Goal: Task Accomplishment & Management: Use online tool/utility

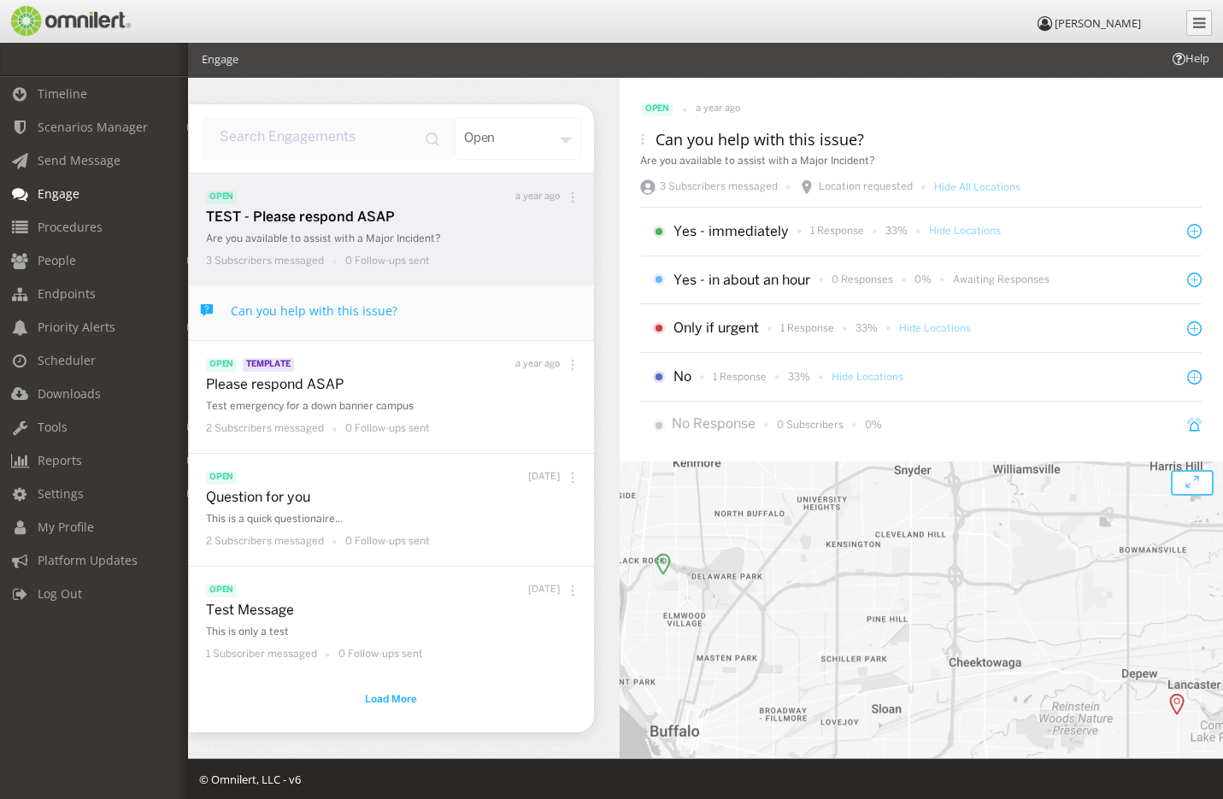
click at [366, 232] on p "Are you available to assist with a Major Incident?" at bounding box center [395, 239] width 379 height 15
click at [447, 226] on p "TEST - Please respond ASAP" at bounding box center [395, 218] width 379 height 20
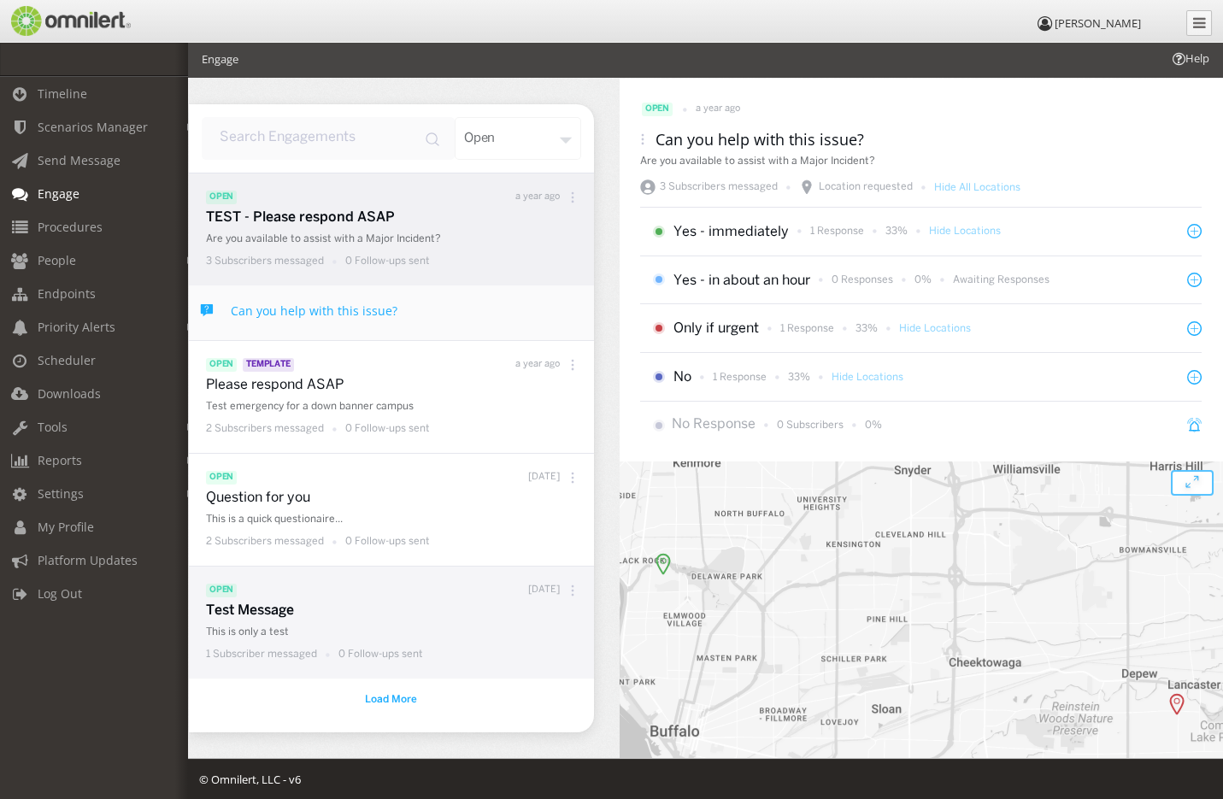
scroll to position [3, 0]
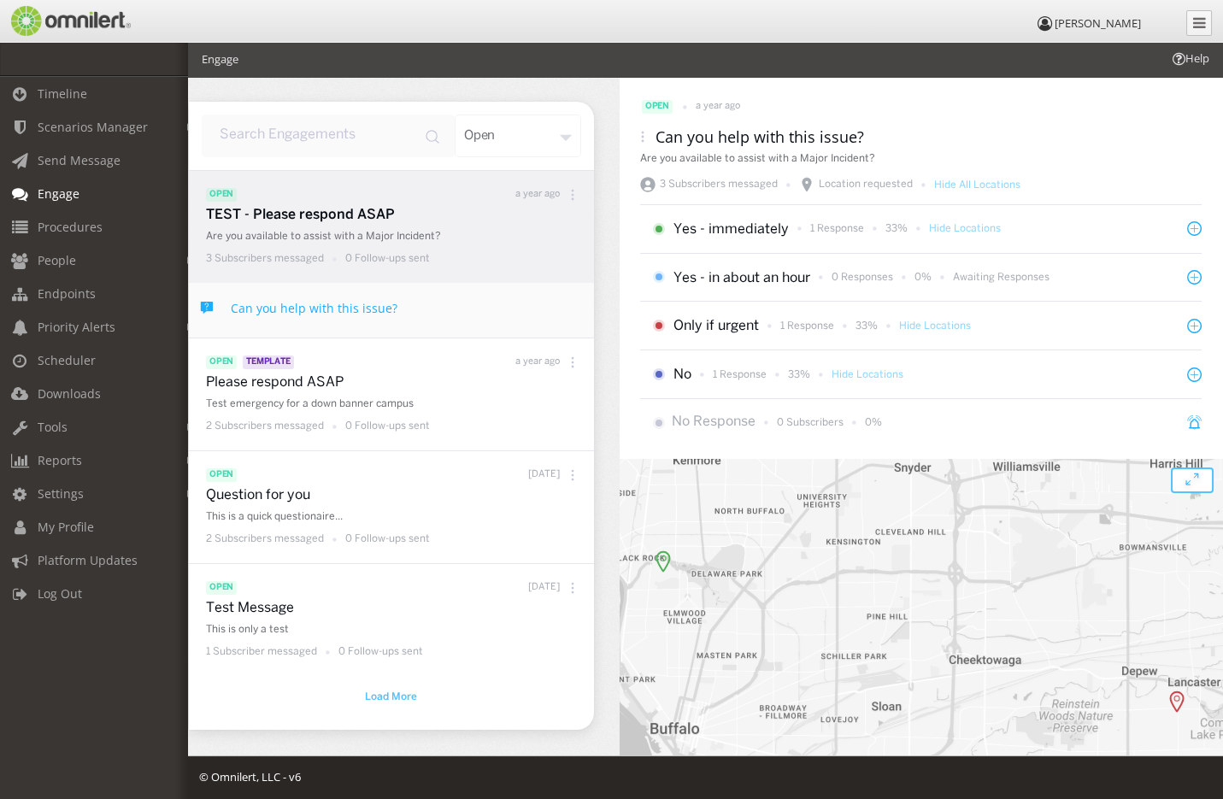
click at [388, 696] on span "Load More" at bounding box center [391, 696] width 52 height 15
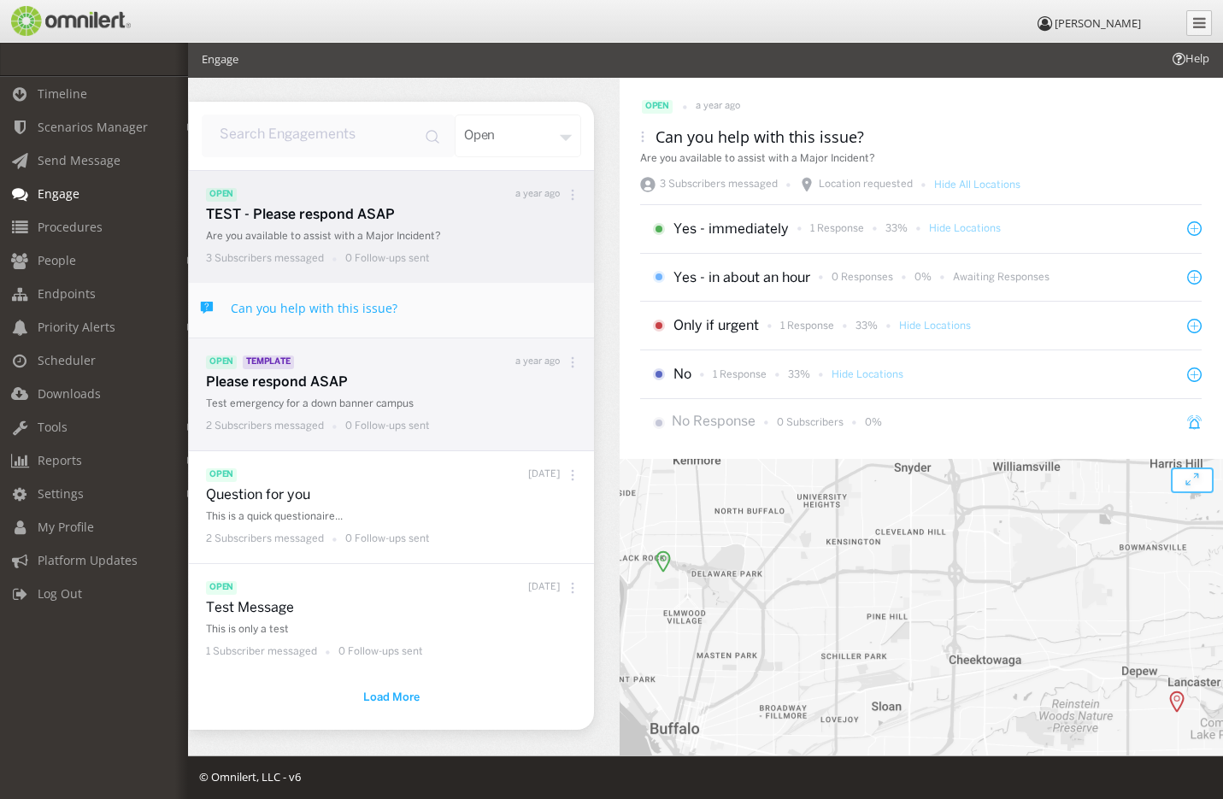
scroll to position [0, 0]
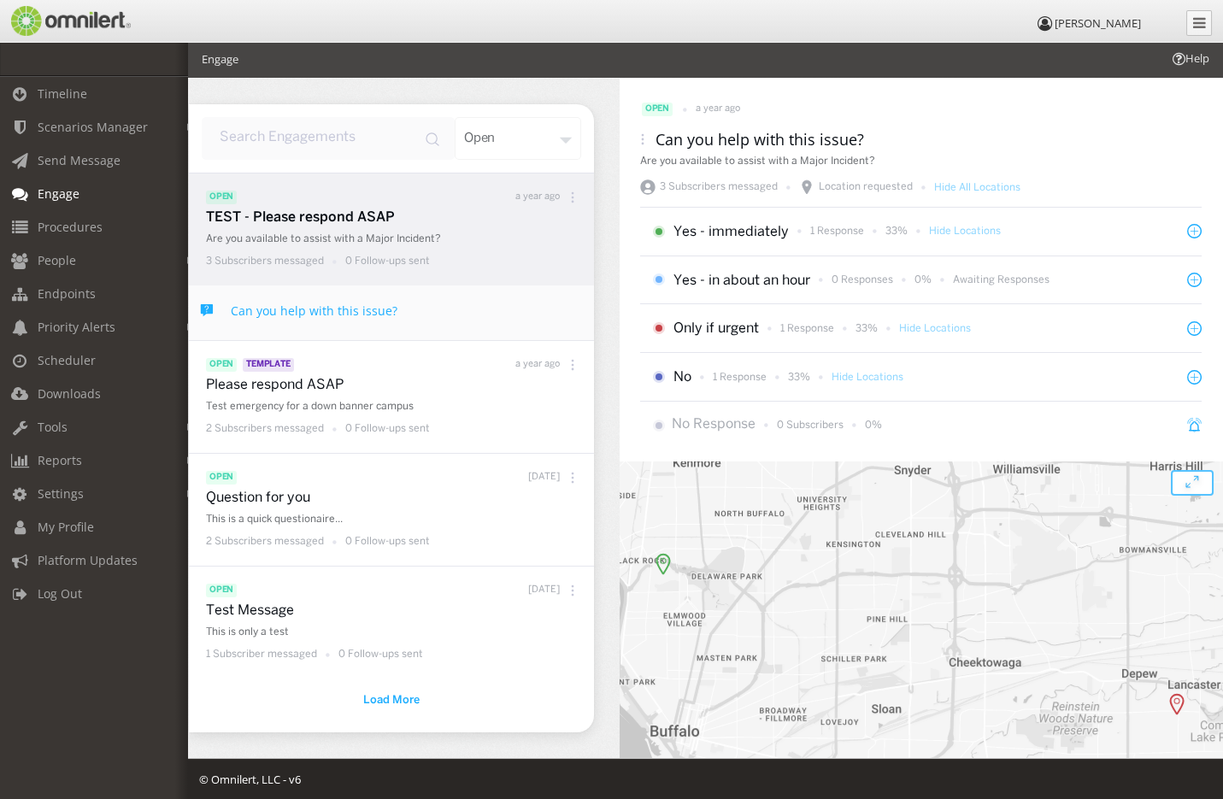
click at [294, 222] on p "TEST - Please respond ASAP" at bounding box center [395, 218] width 379 height 20
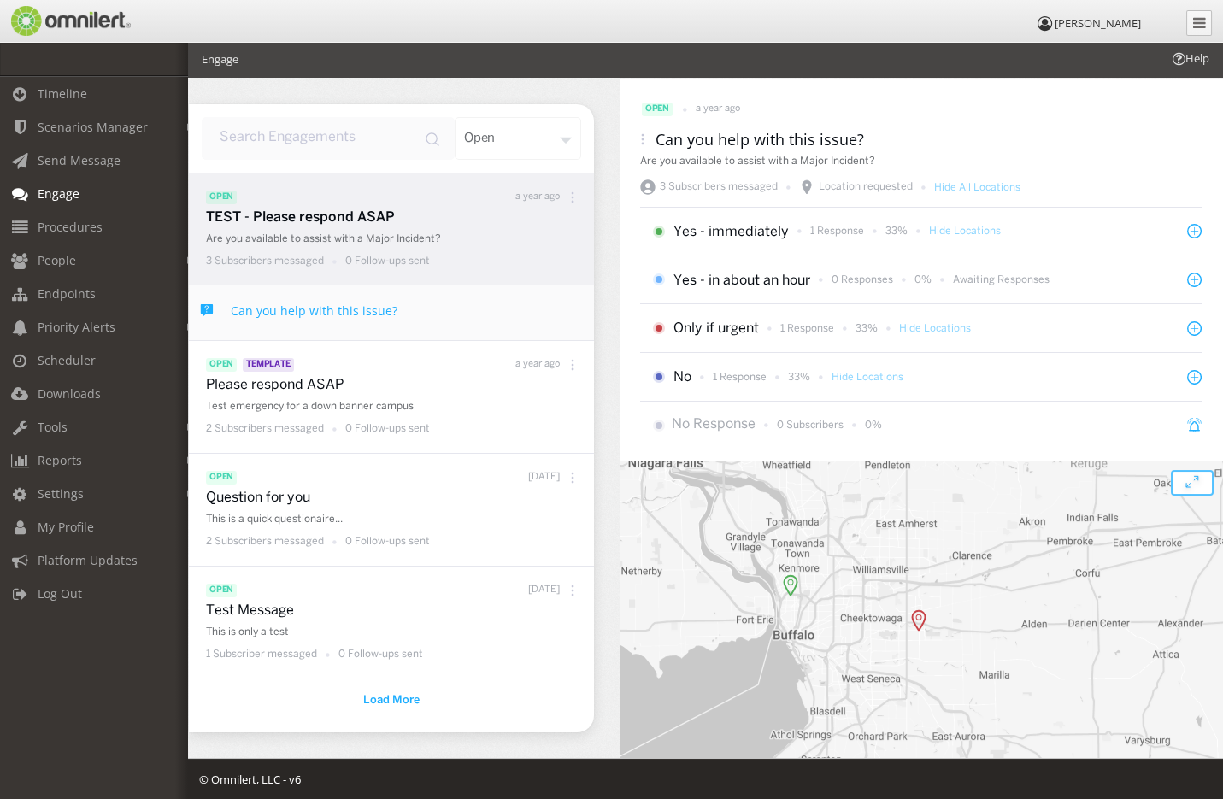
click at [791, 584] on img at bounding box center [790, 585] width 15 height 22
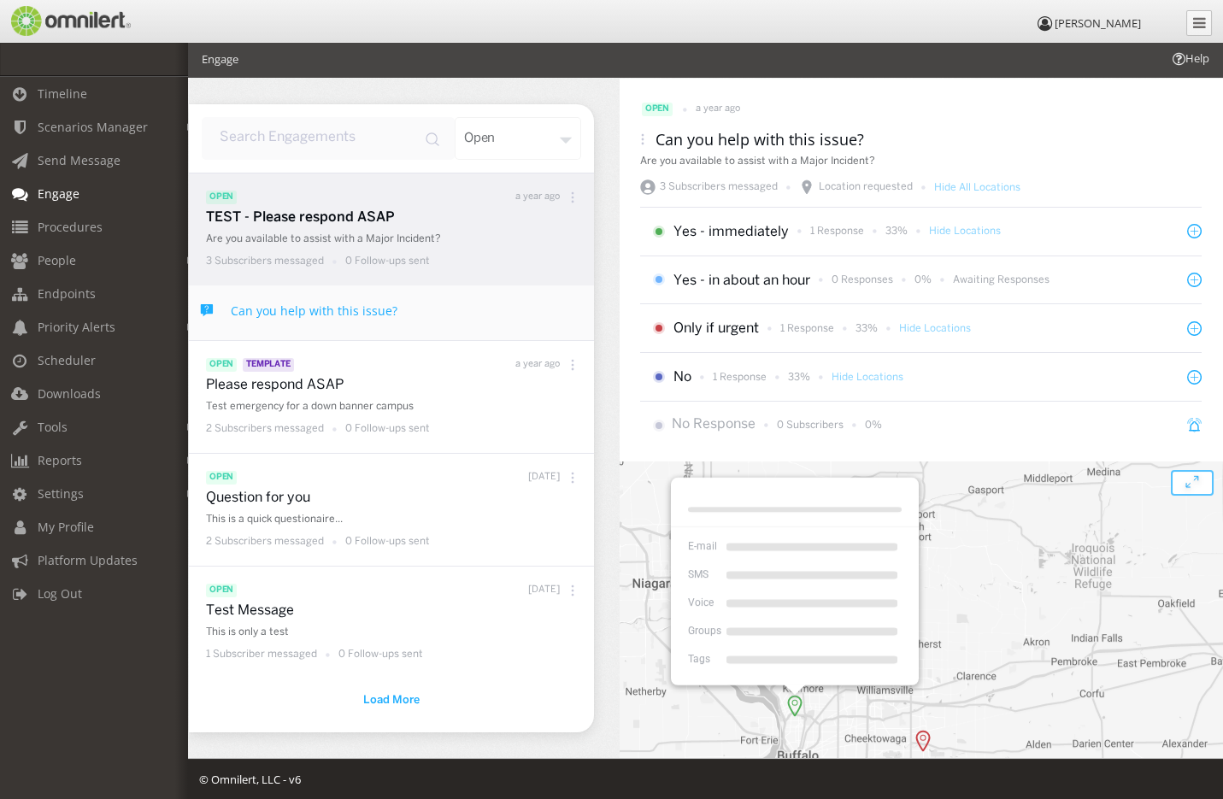
click at [988, 584] on div "To navigate, press the arrow keys. E-mail SMS Voice Groups Tags" at bounding box center [920, 644] width 602 height 367
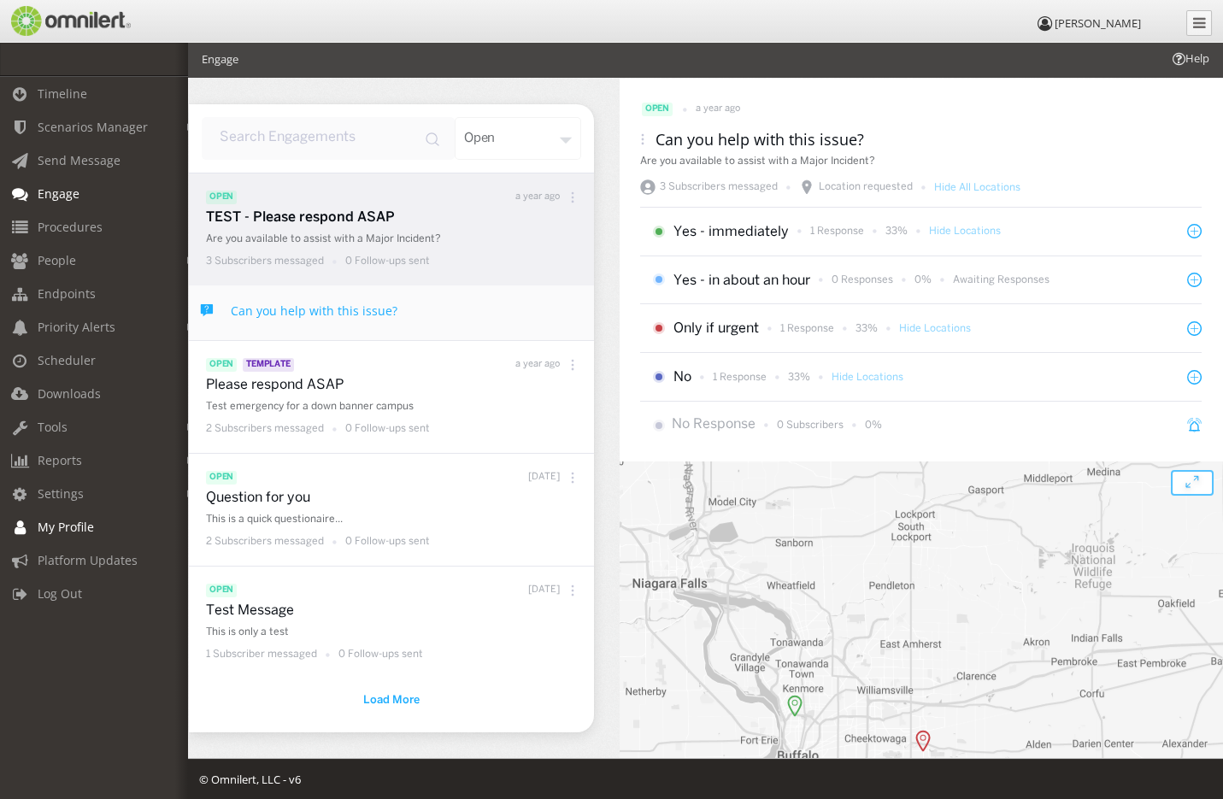
click at [60, 528] on span "My Profile" at bounding box center [66, 527] width 56 height 16
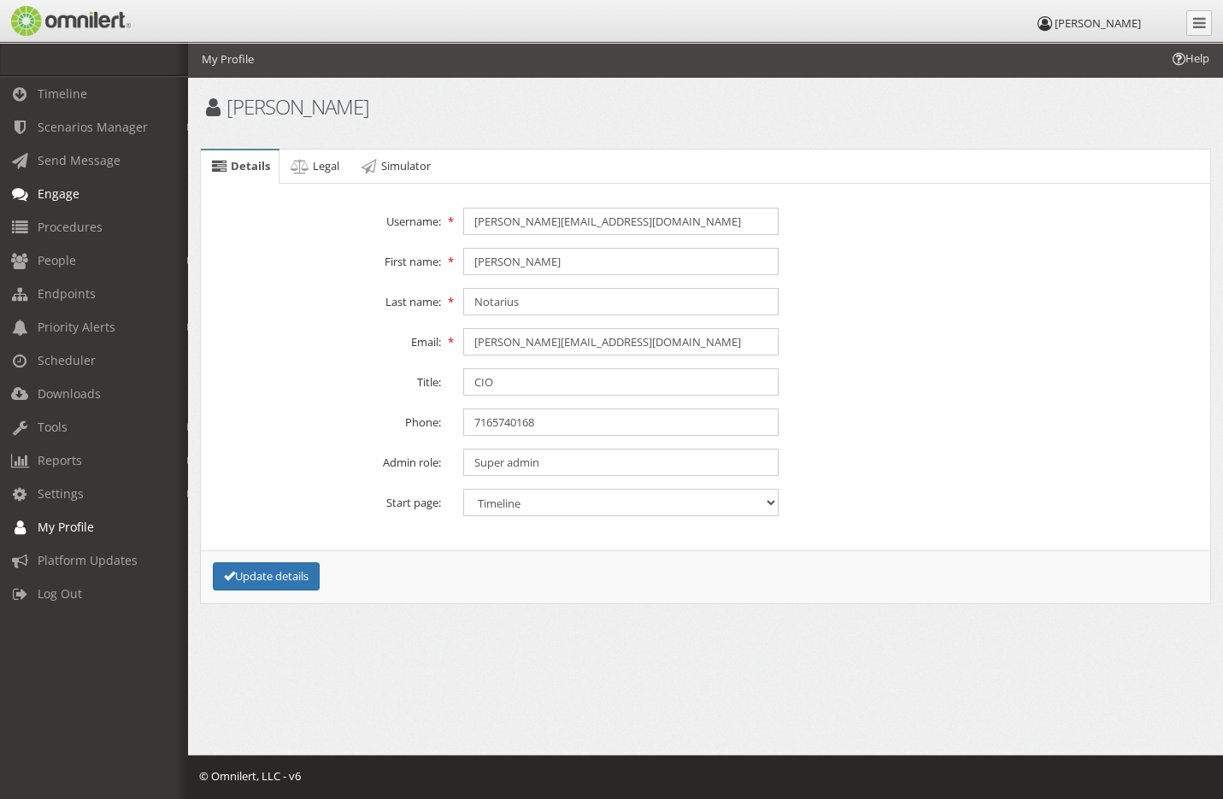
click at [50, 196] on span "Engage" at bounding box center [59, 193] width 42 height 16
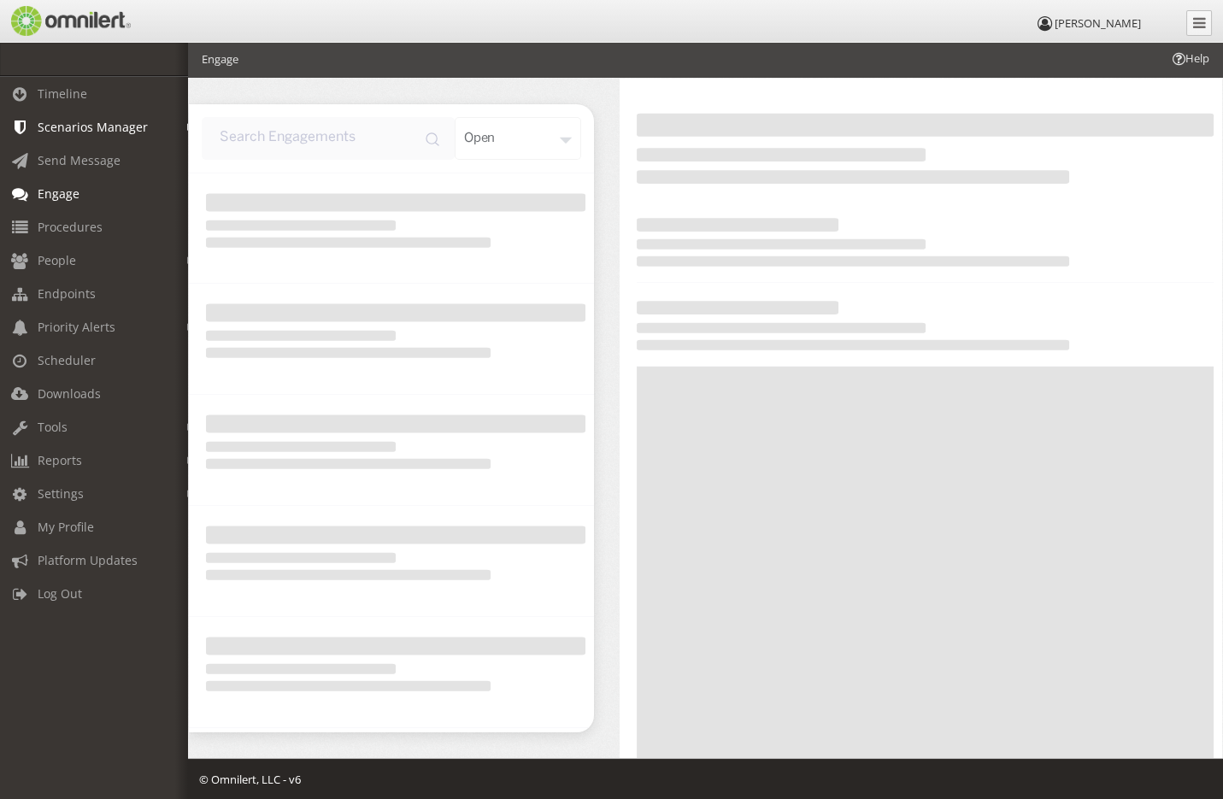
click at [81, 126] on span "Scenarios Manager" at bounding box center [93, 127] width 110 height 16
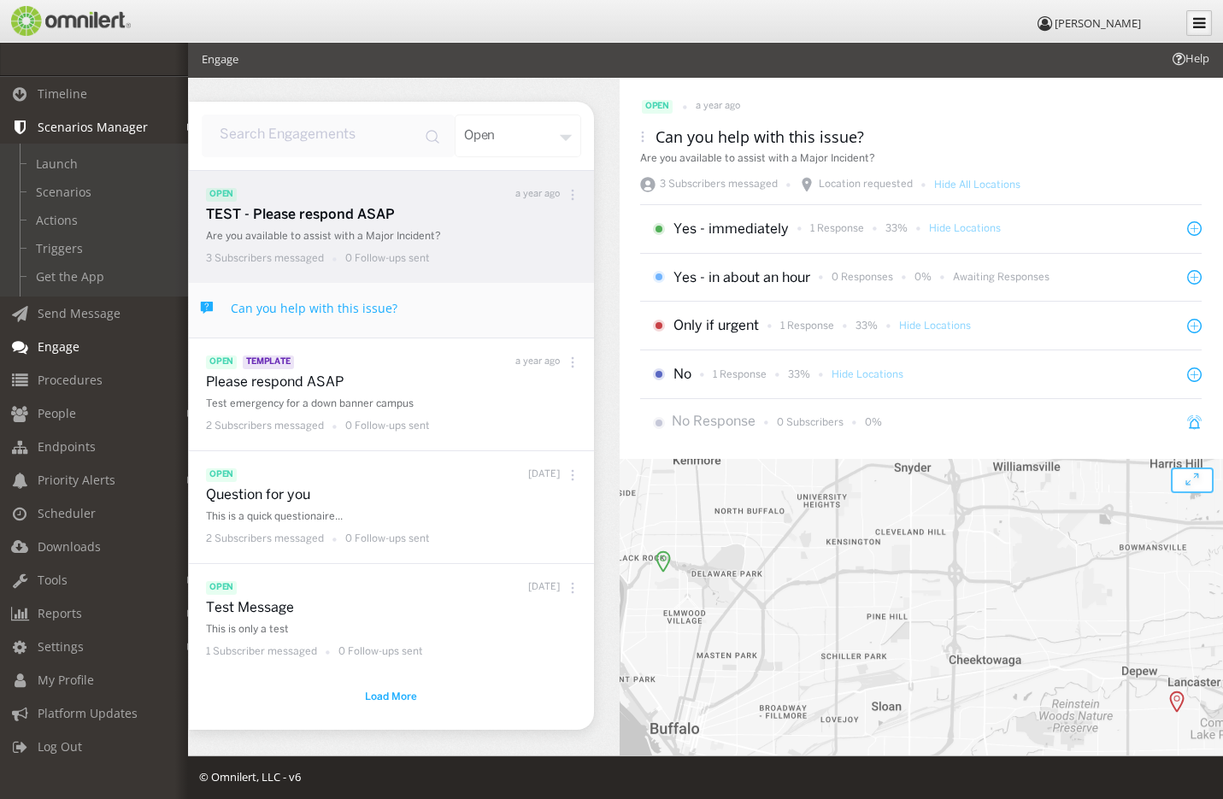
click at [1196, 21] on icon at bounding box center [1199, 22] width 13 height 15
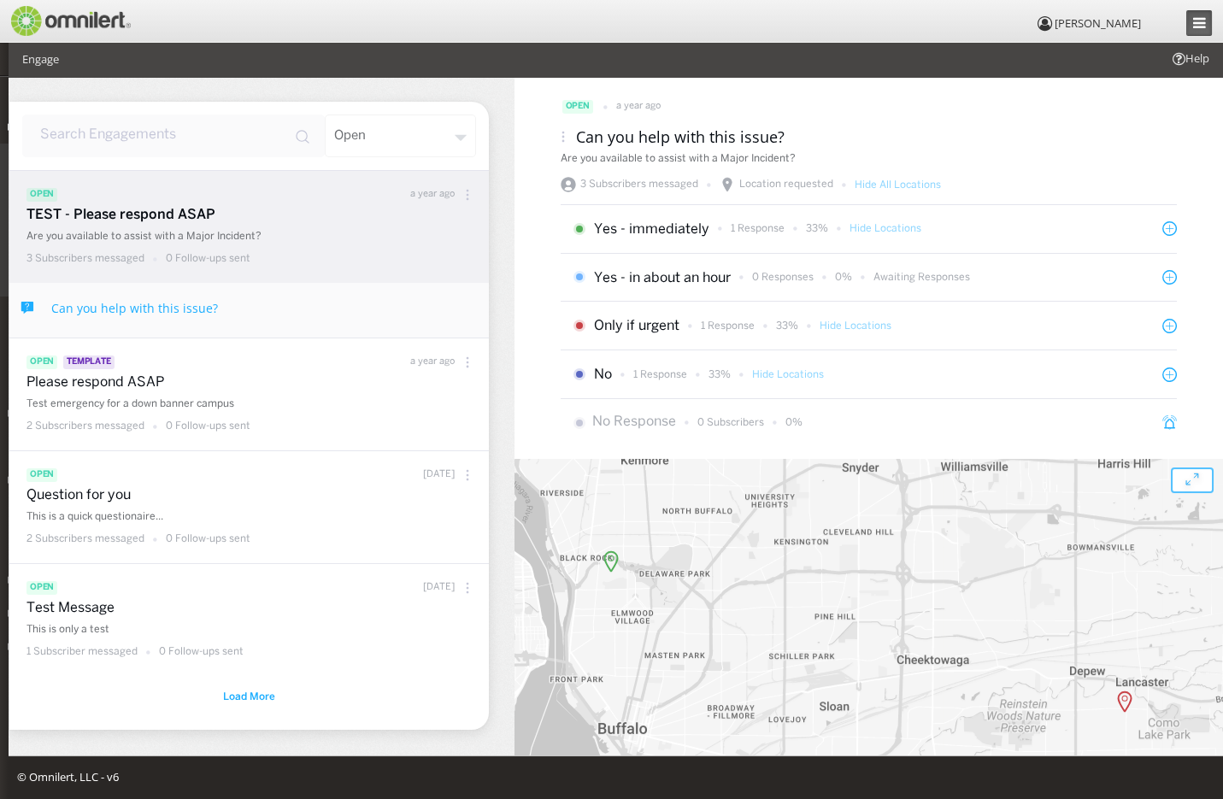
click at [1194, 21] on icon at bounding box center [1199, 22] width 13 height 15
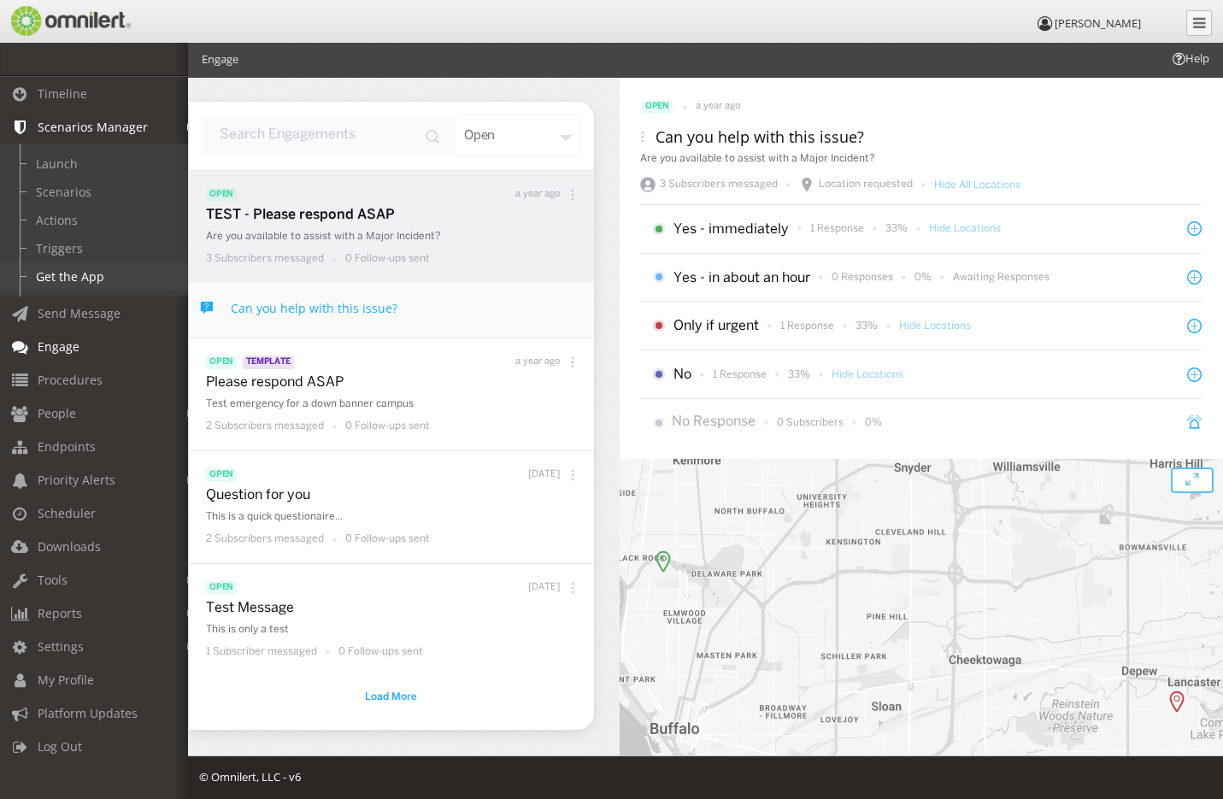
scroll to position [2, 0]
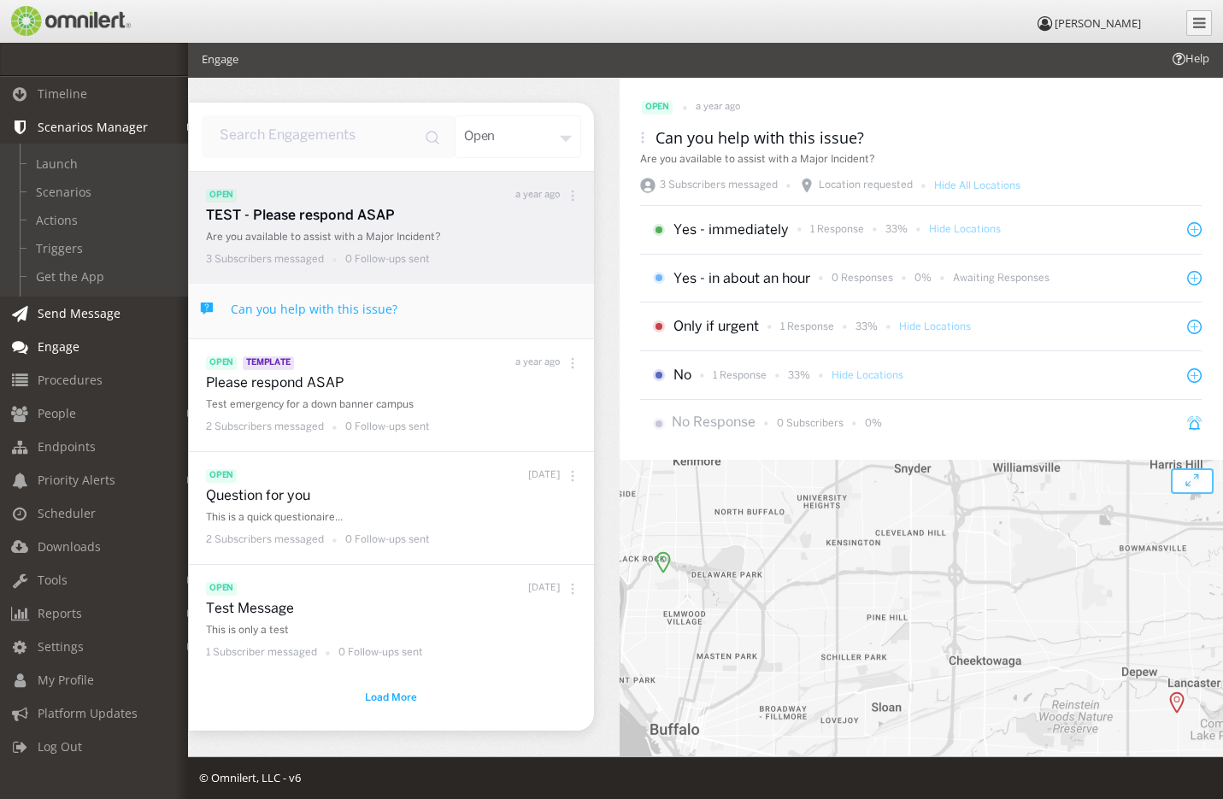
click at [58, 314] on span "Send Message" at bounding box center [79, 313] width 83 height 16
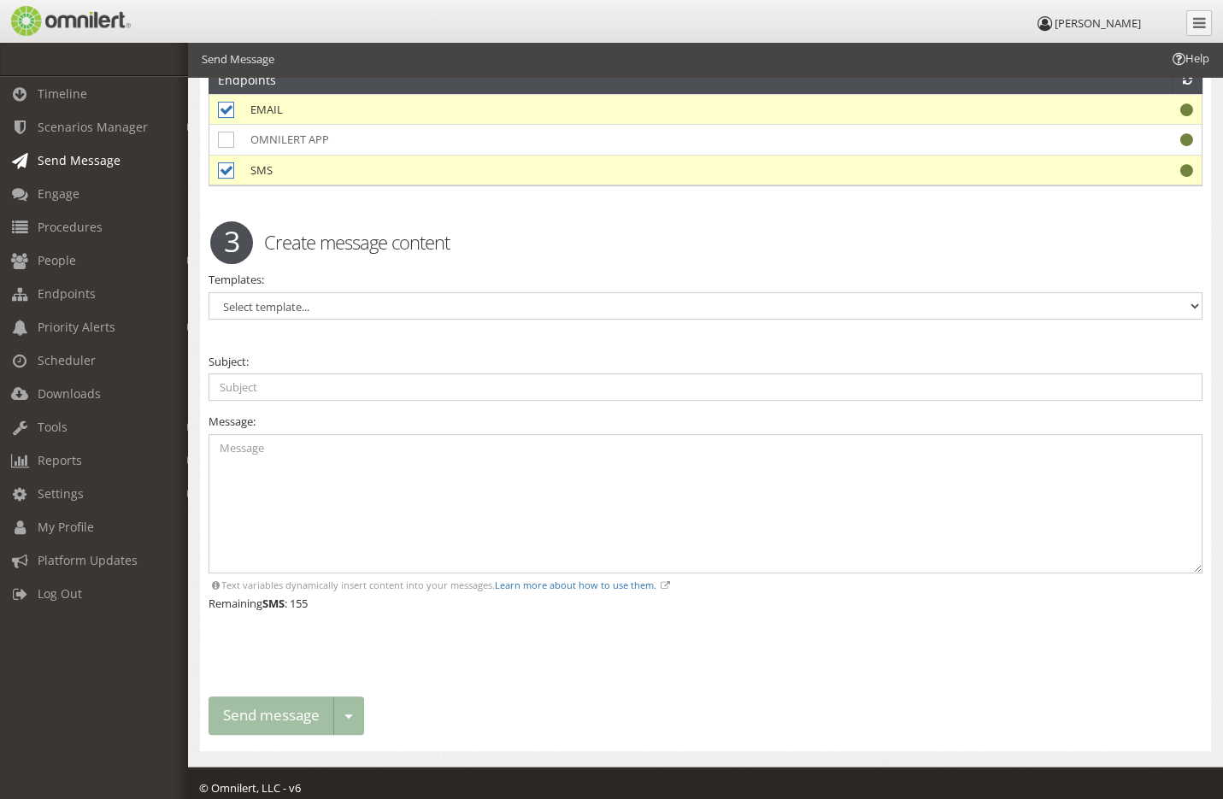
scroll to position [1023, 0]
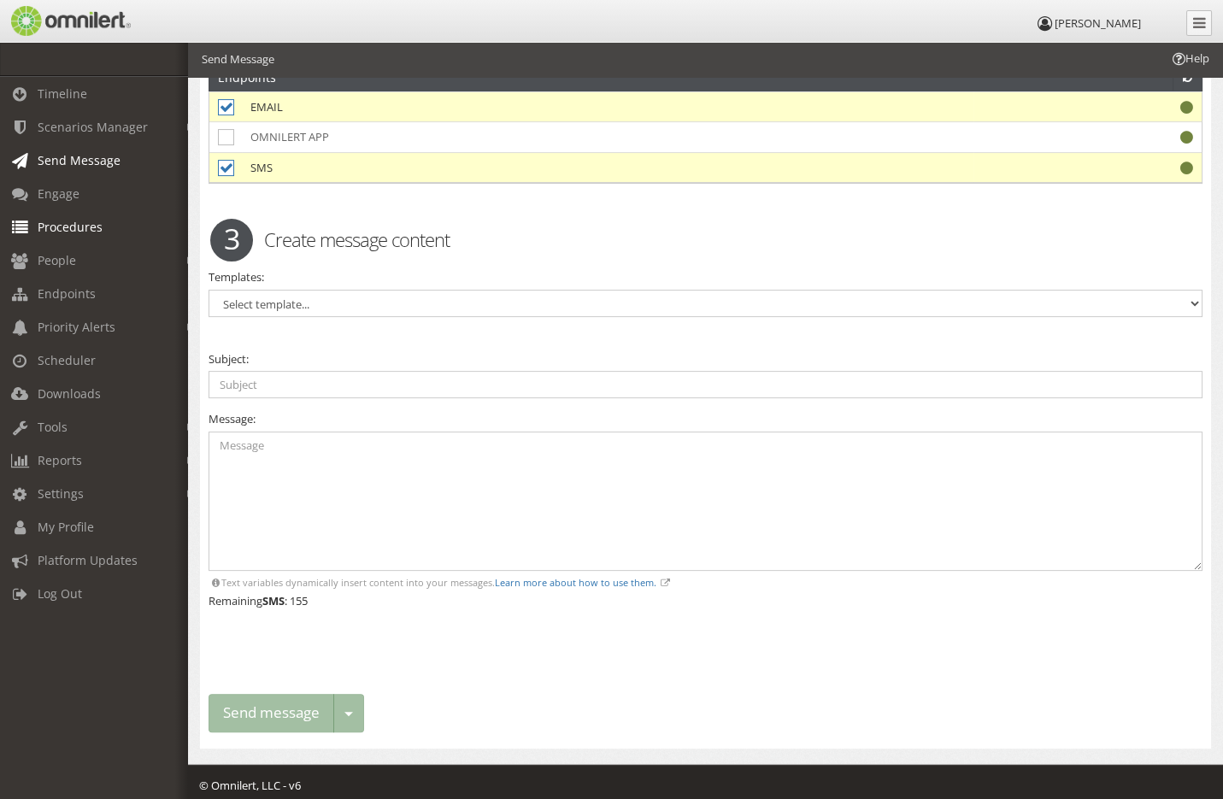
click at [48, 226] on span "Procedures" at bounding box center [70, 227] width 65 height 16
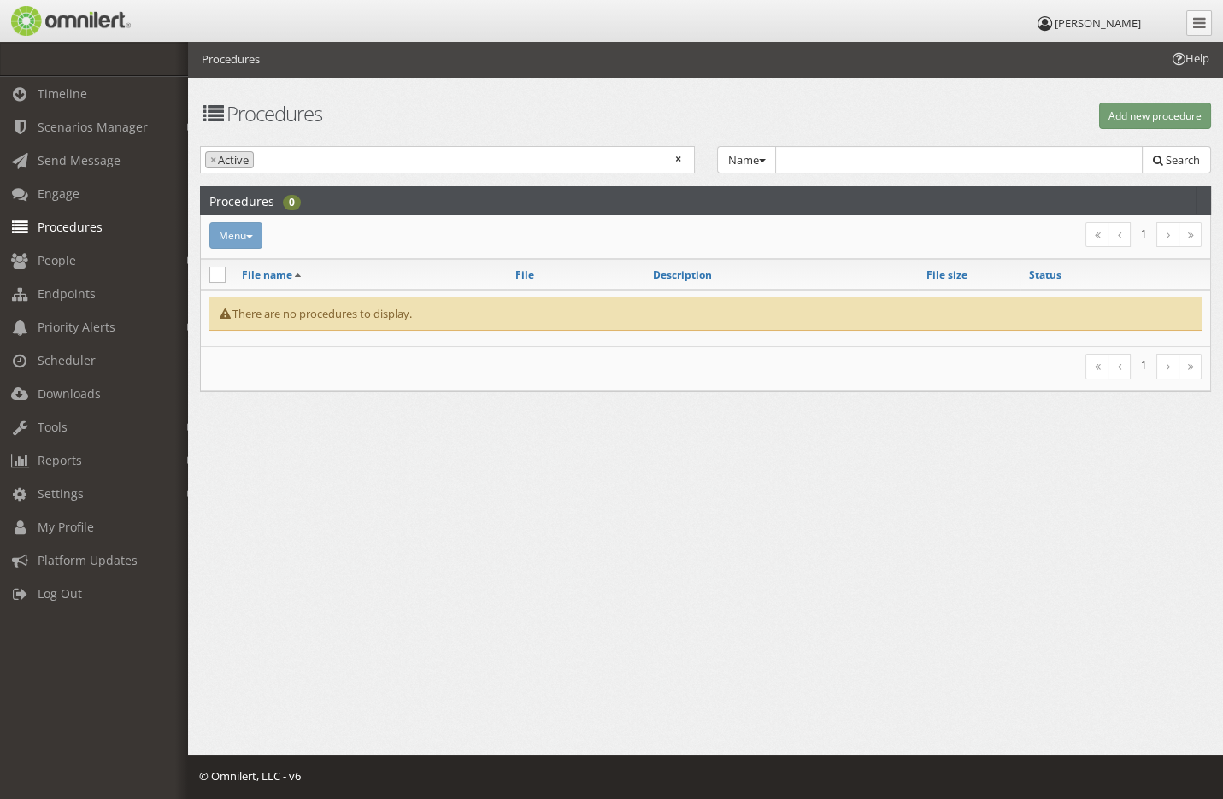
click at [1078, 23] on span "[PERSON_NAME]" at bounding box center [1097, 22] width 86 height 15
click at [1054, 23] on icon at bounding box center [1044, 23] width 19 height 11
click at [1197, 26] on icon at bounding box center [1199, 22] width 13 height 15
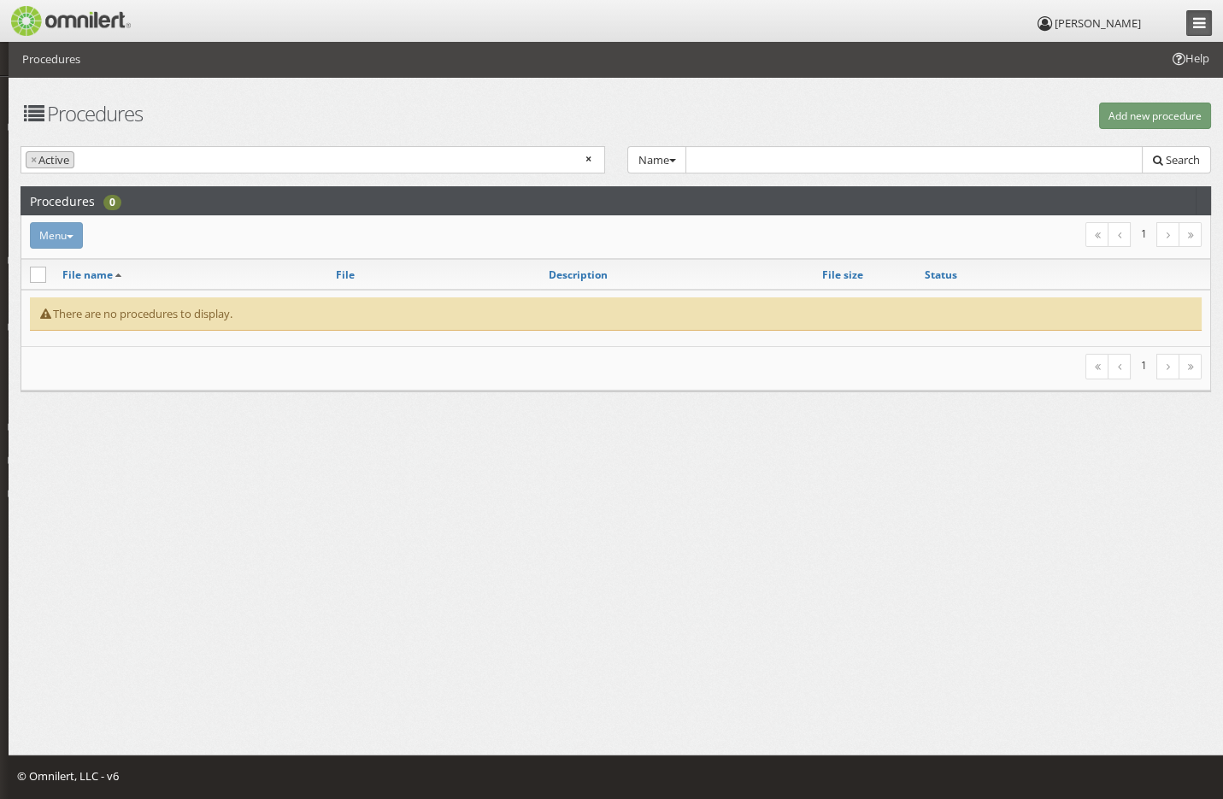
click at [1197, 25] on icon at bounding box center [1199, 22] width 13 height 15
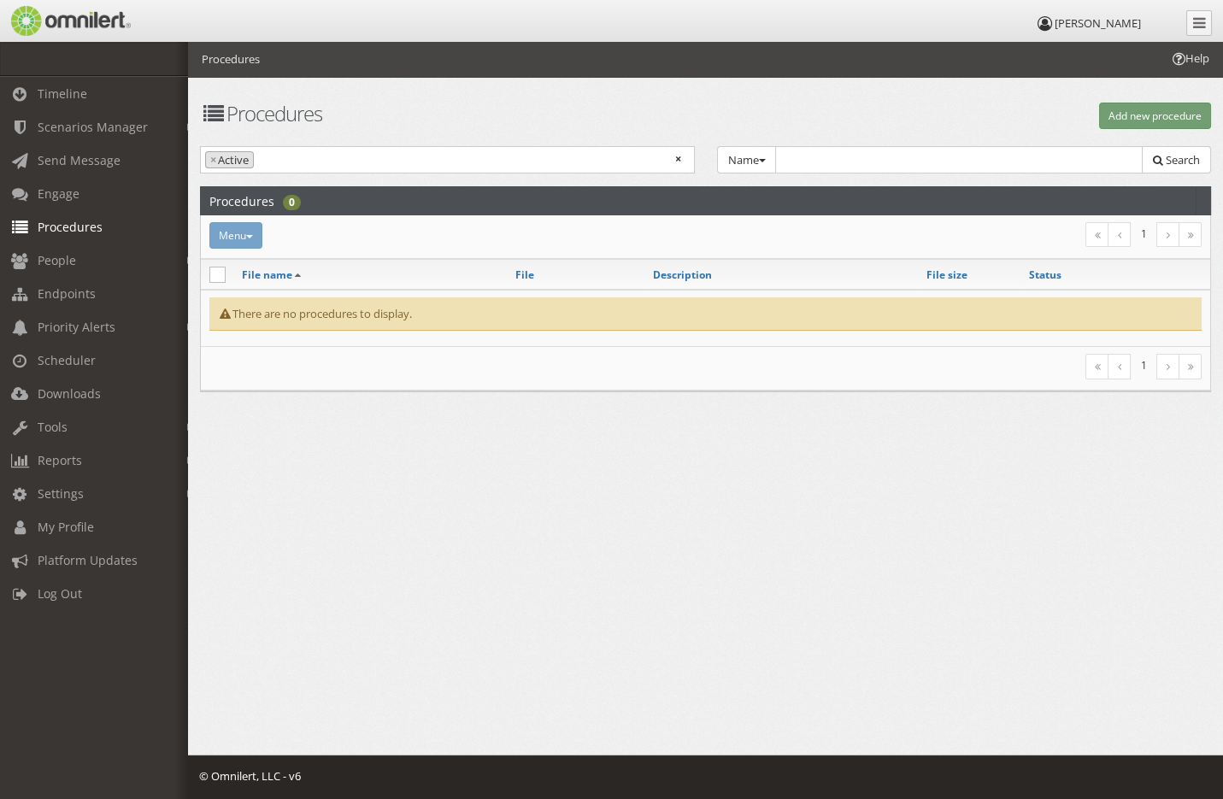
click at [218, 109] on icon at bounding box center [213, 113] width 26 height 21
click at [217, 114] on icon at bounding box center [213, 113] width 26 height 21
drag, startPoint x: 345, startPoint y: 116, endPoint x: 232, endPoint y: 125, distance: 113.9
click at [341, 117] on h1 "Procedures" at bounding box center [447, 114] width 495 height 22
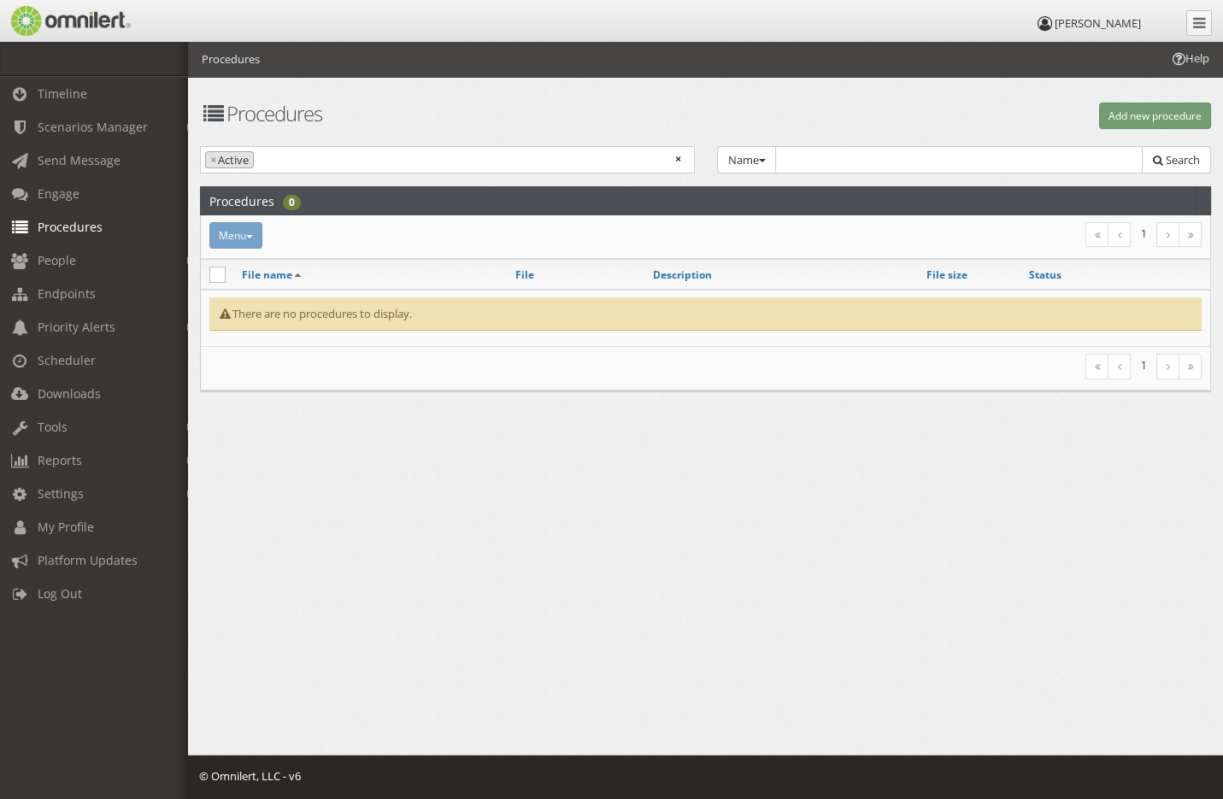
click at [219, 113] on icon at bounding box center [213, 113] width 26 height 21
click at [58, 493] on span "Settings" at bounding box center [61, 493] width 46 height 16
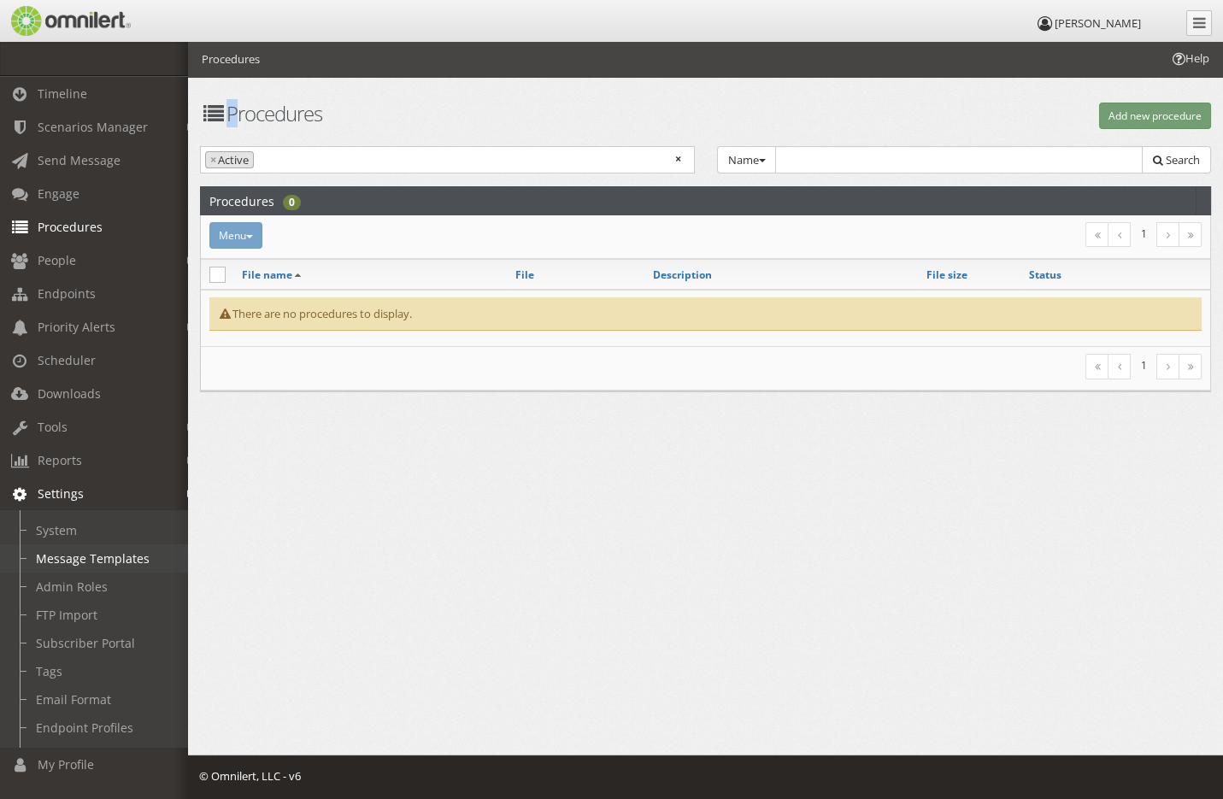
scroll to position [57, 0]
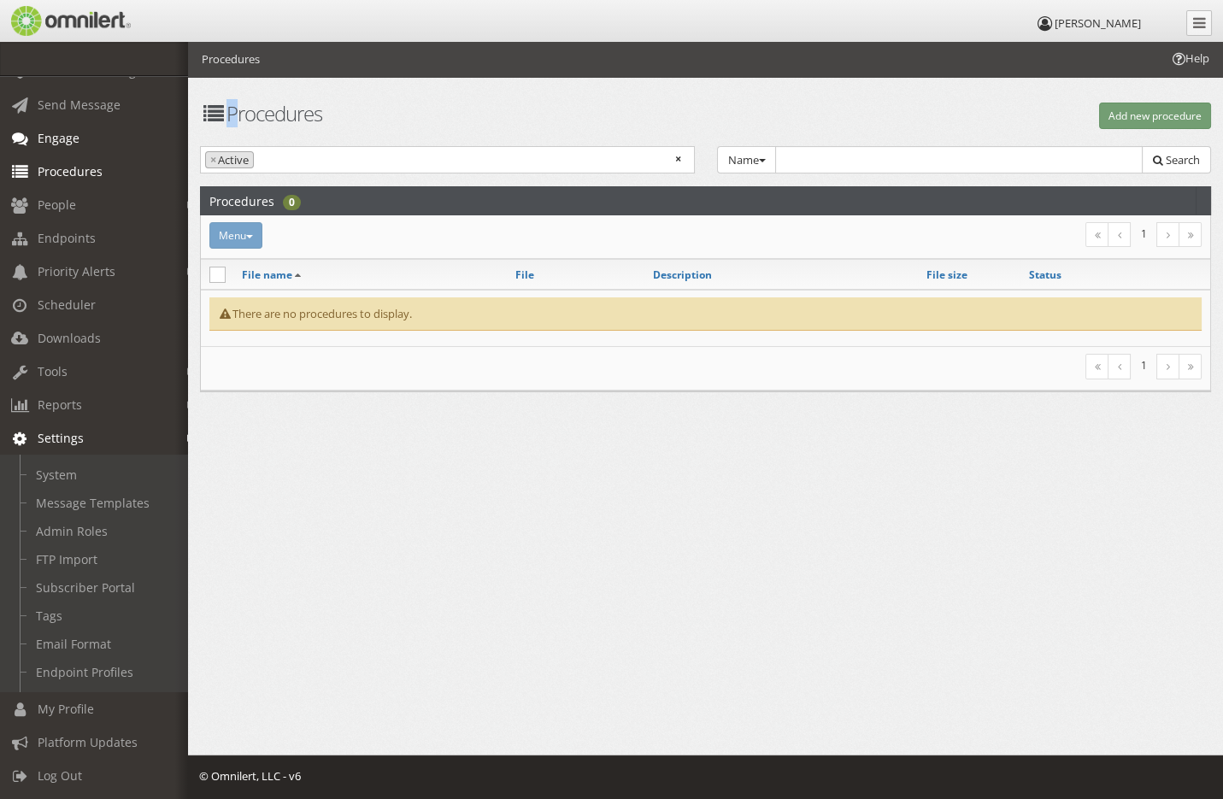
click at [49, 136] on span "Engage" at bounding box center [59, 138] width 42 height 16
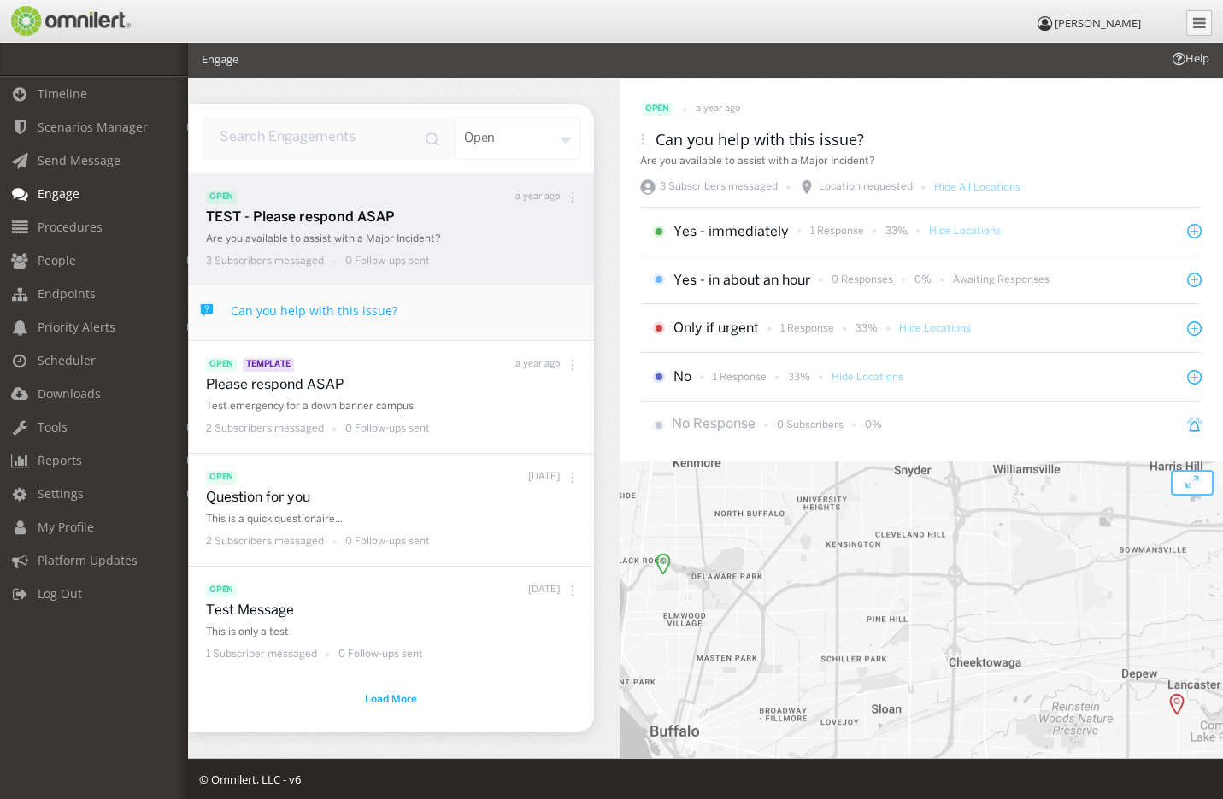
click at [68, 21] on img at bounding box center [70, 21] width 122 height 30
click at [564, 137] on div "open" at bounding box center [518, 138] width 126 height 43
click at [490, 220] on div "All" at bounding box center [518, 220] width 126 height 37
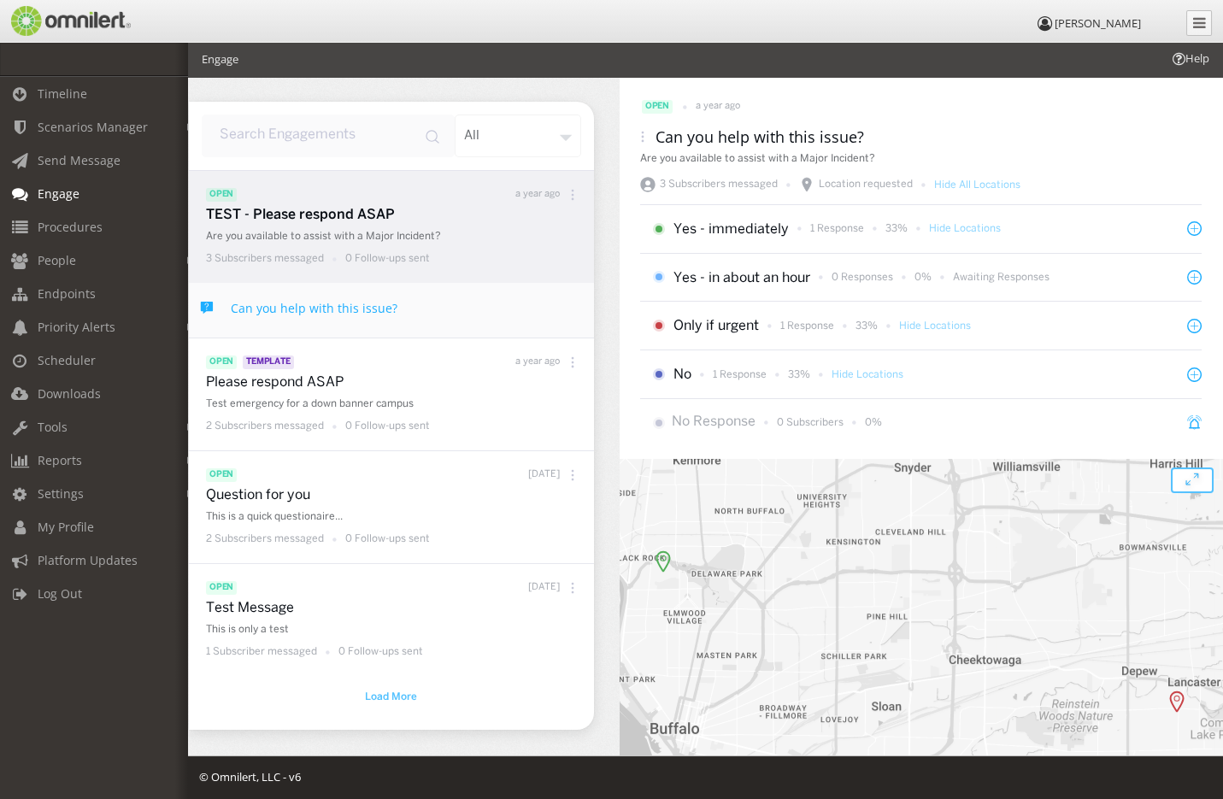
click at [381, 698] on span "Load More" at bounding box center [391, 696] width 52 height 15
click at [174, 193] on link "Engage" at bounding box center [75, 193] width 203 height 33
click at [62, 155] on span "Send Message" at bounding box center [53, 160] width 83 height 16
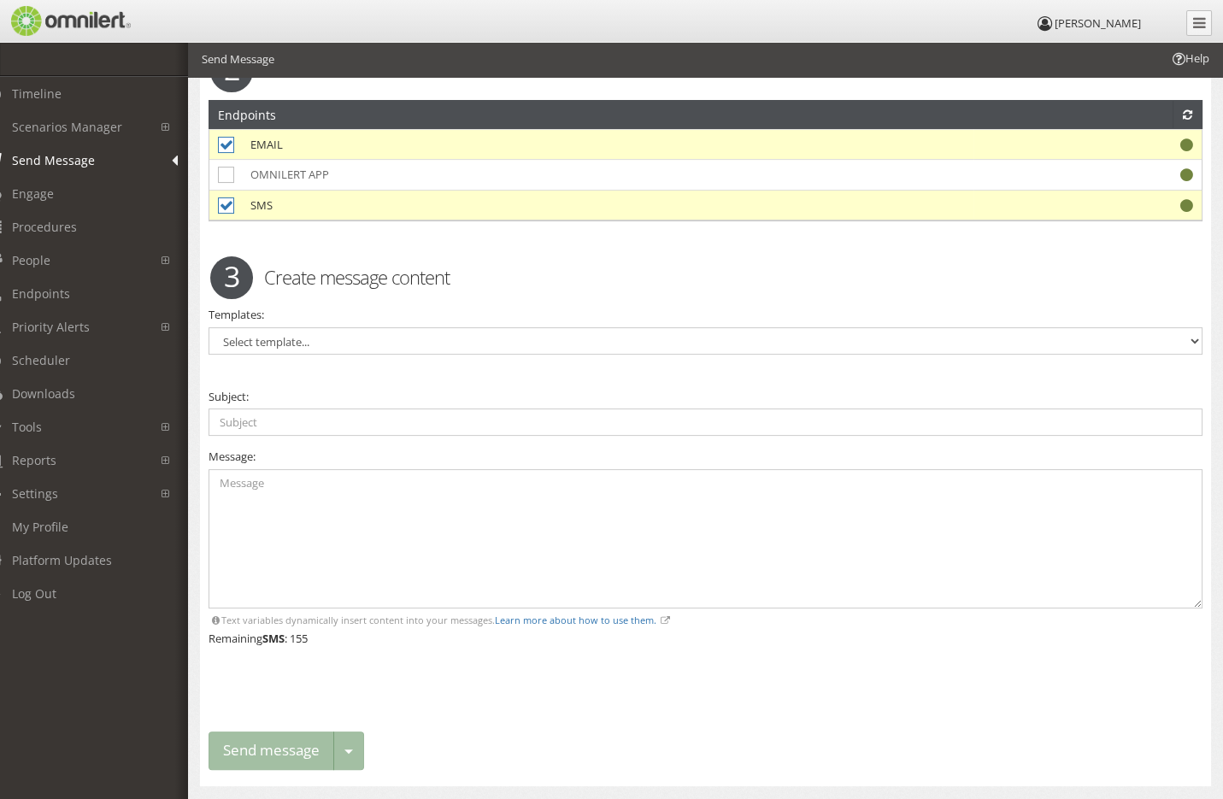
scroll to position [1023, 0]
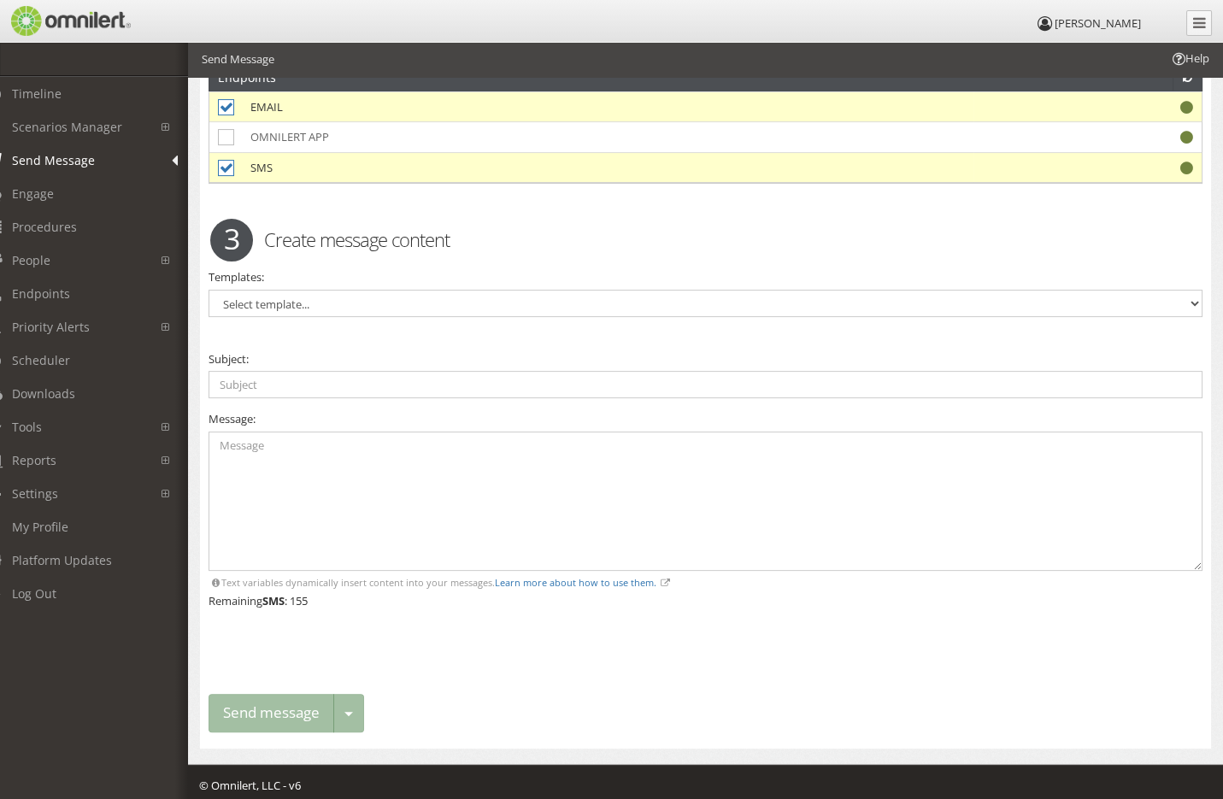
click at [350, 707] on div "Send message Toggle dropdown Schedule delivery Save as action Save as template" at bounding box center [285, 713] width 155 height 38
click at [345, 705] on div "Send message Toggle dropdown Schedule delivery Save as action Save as template" at bounding box center [285, 713] width 155 height 38
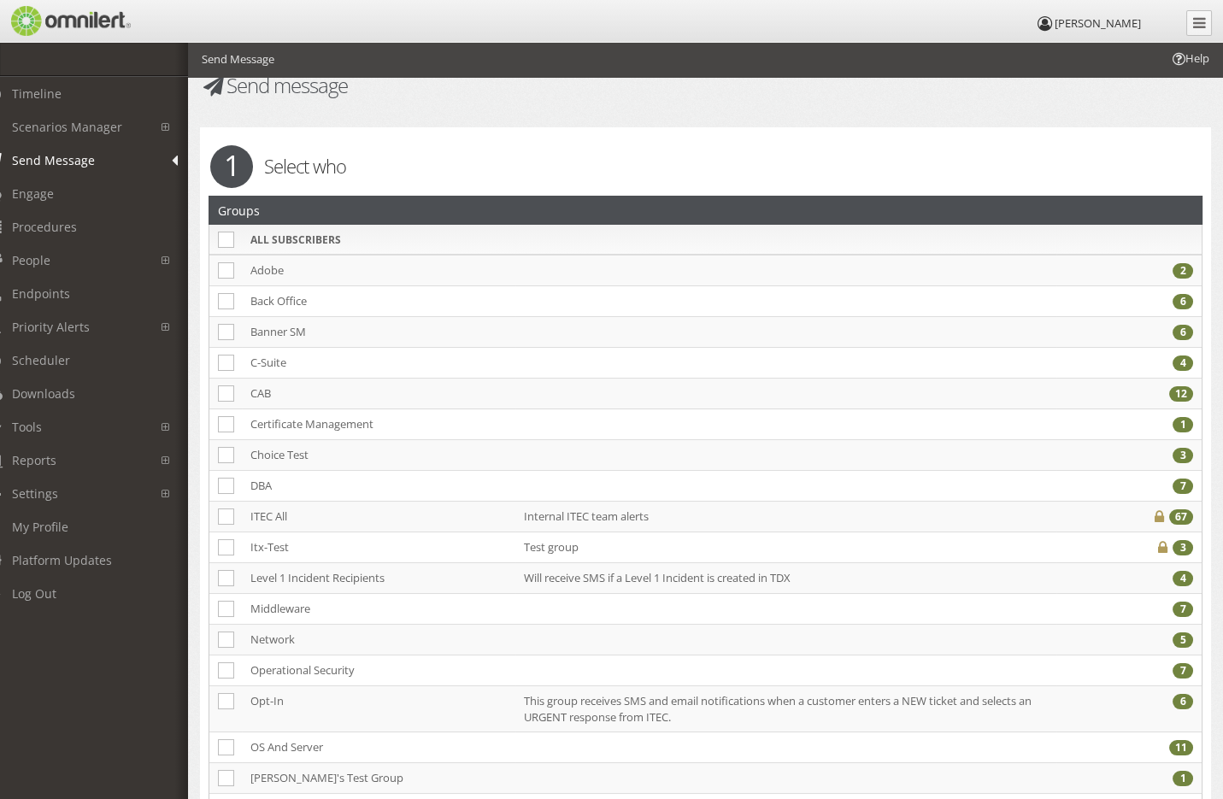
scroll to position [0, 0]
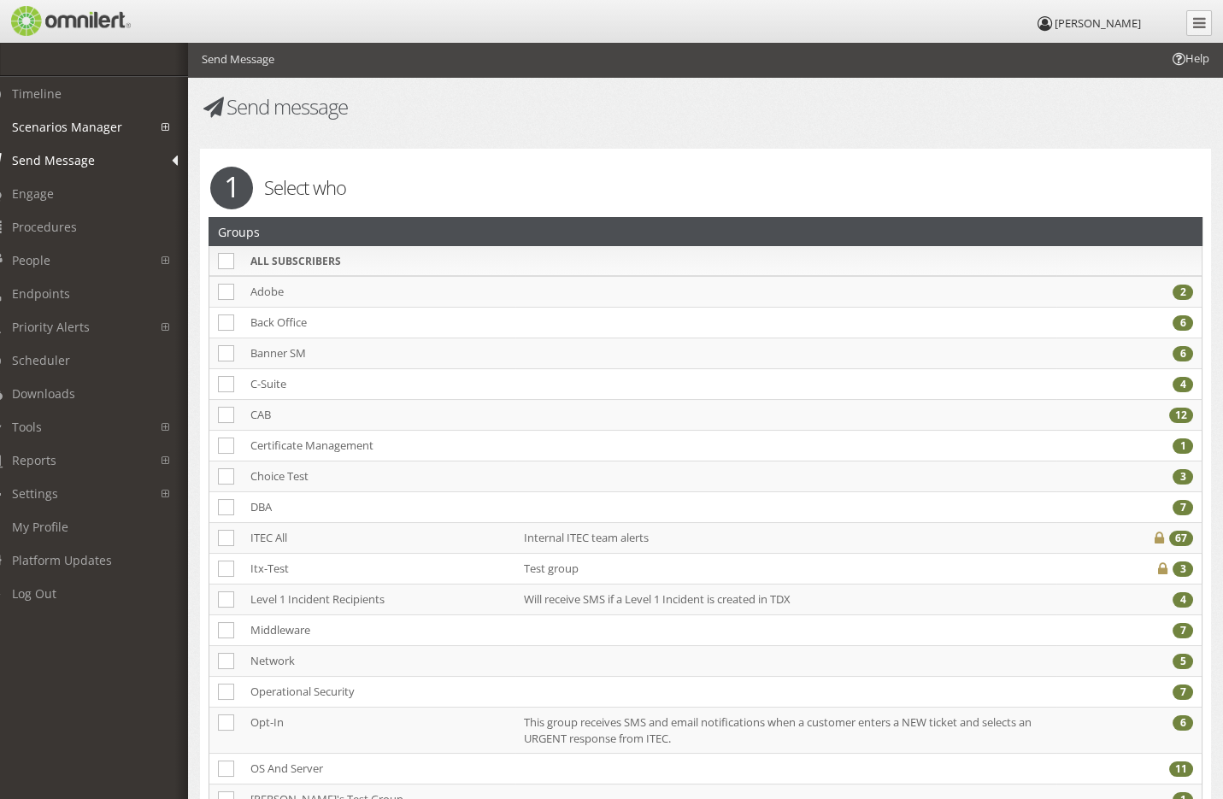
click at [38, 122] on span "Scenarios Manager" at bounding box center [67, 127] width 110 height 16
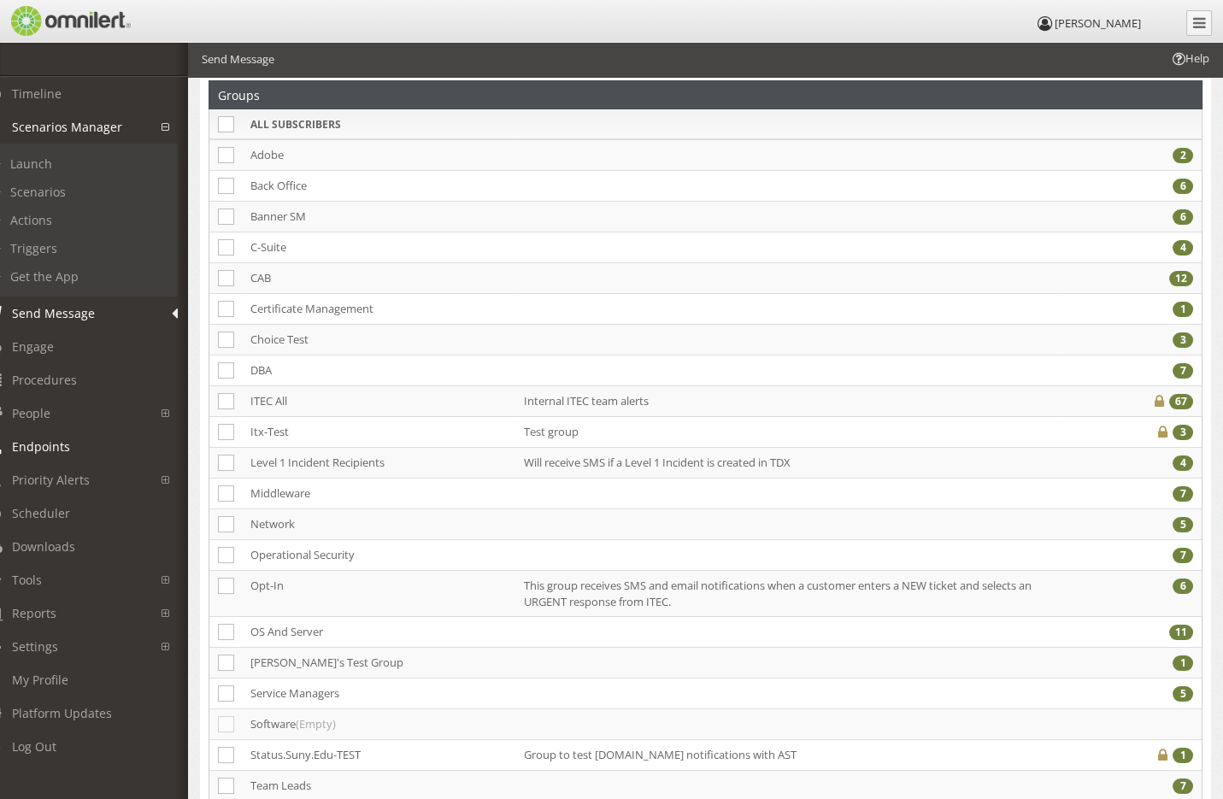
scroll to position [151, 0]
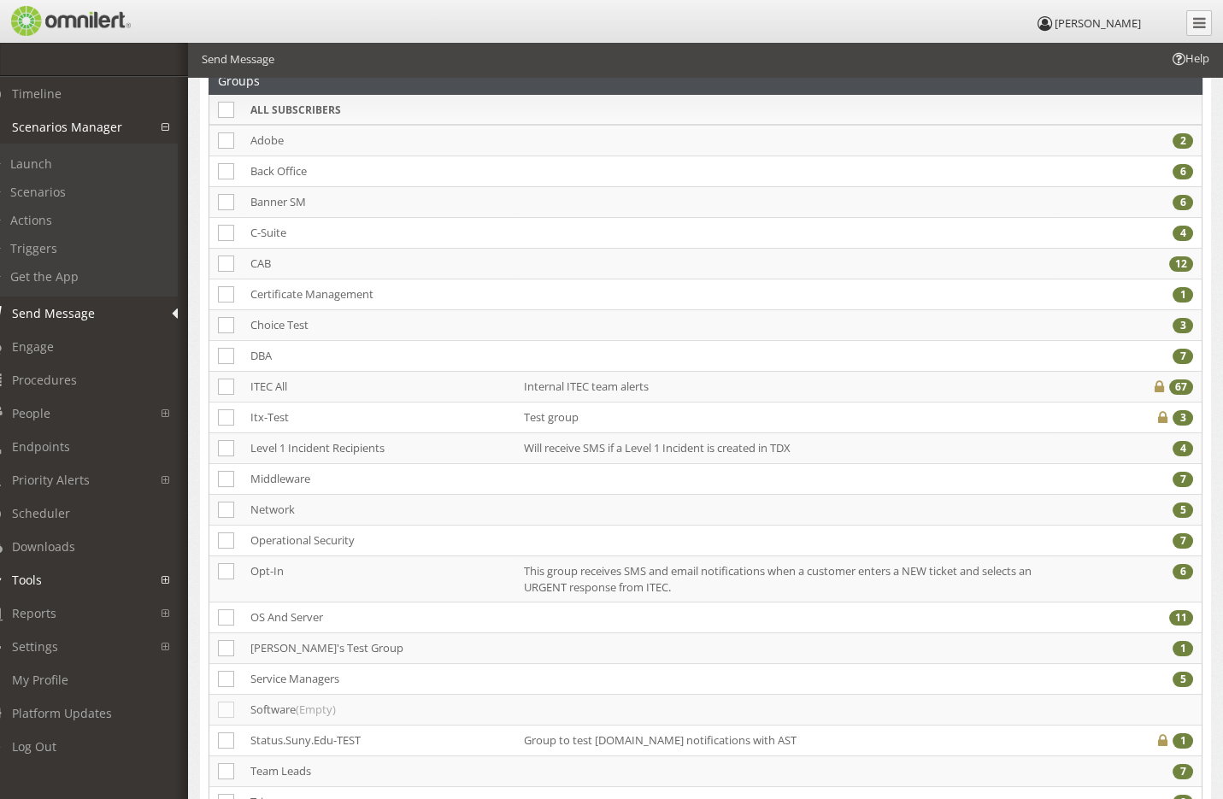
click at [32, 580] on span "Tools" at bounding box center [27, 580] width 30 height 16
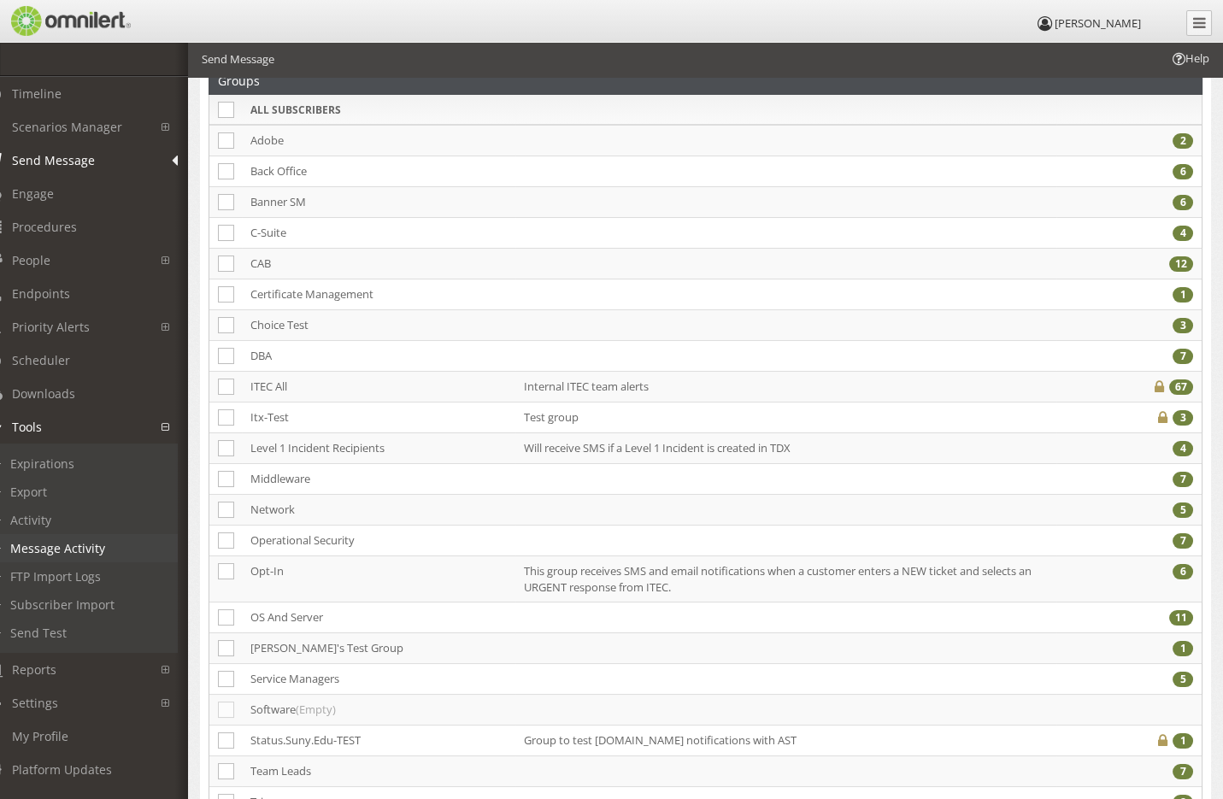
click at [44, 547] on link "Message Activity" at bounding box center [75, 548] width 203 height 28
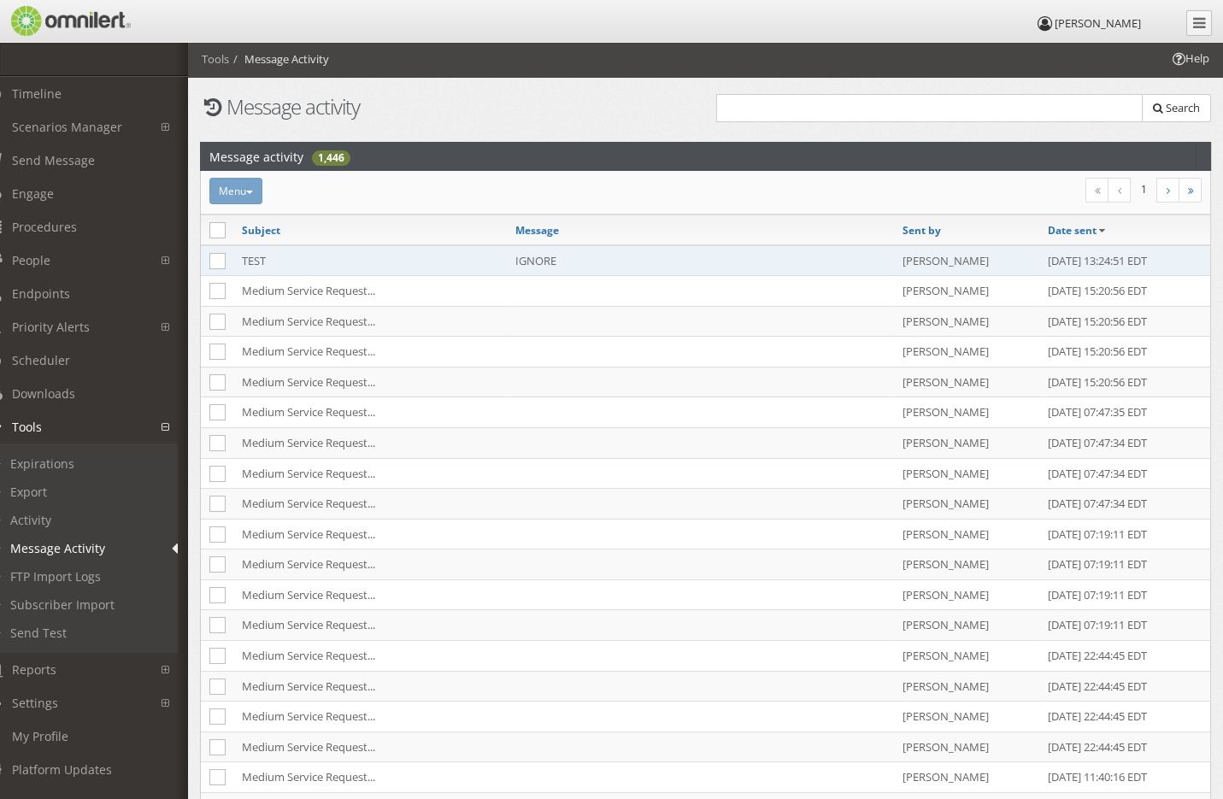
click at [353, 266] on td "TEST" at bounding box center [369, 260] width 273 height 31
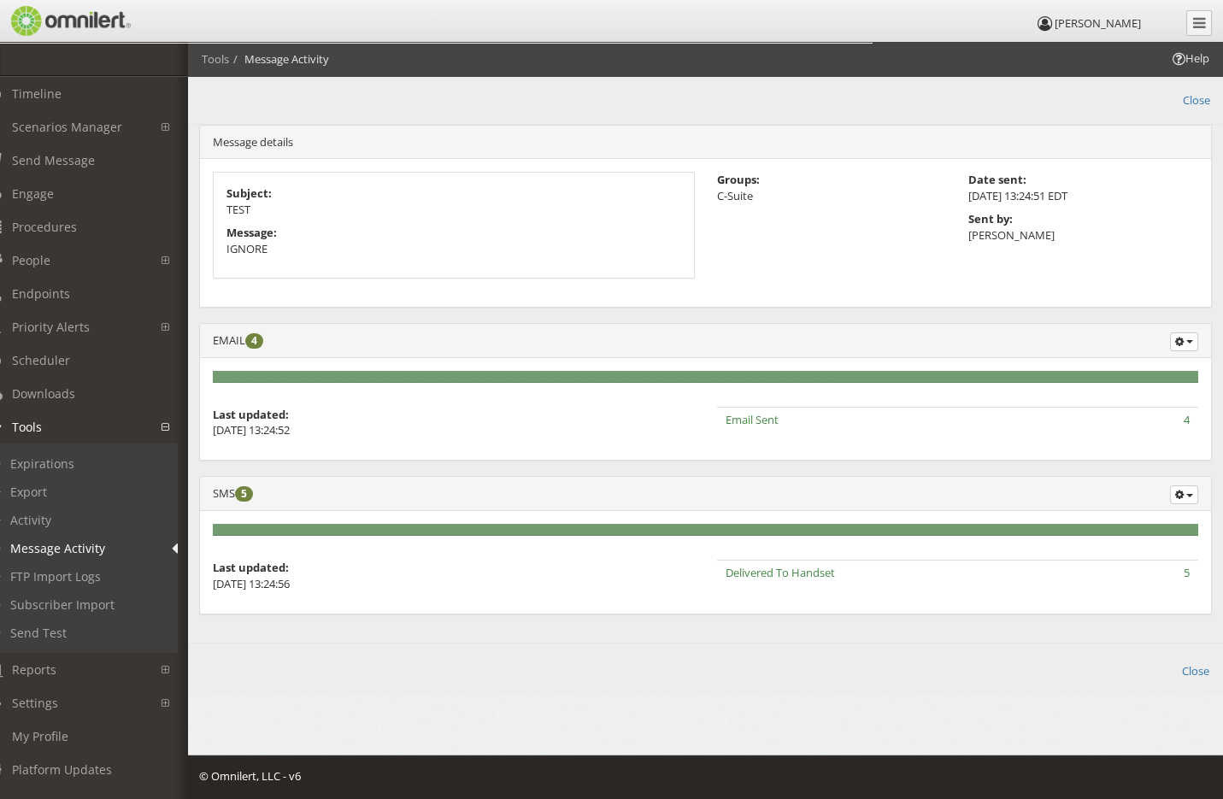
drag, startPoint x: 759, startPoint y: 573, endPoint x: 751, endPoint y: 572, distance: 8.6
click at [754, 572] on span "Delivered To Handset" at bounding box center [779, 572] width 109 height 15
click at [1193, 489] on button "button" at bounding box center [1184, 494] width 28 height 19
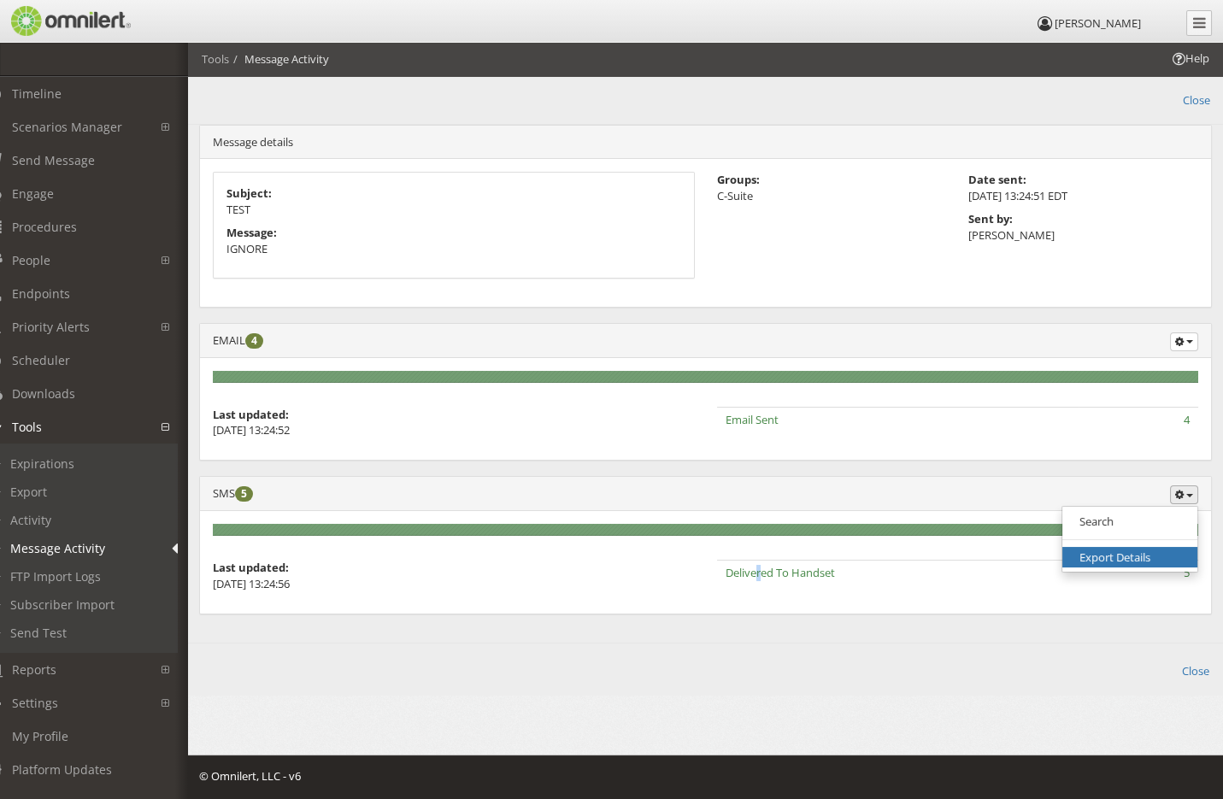
click at [1101, 555] on link "Export Details" at bounding box center [1129, 557] width 135 height 21
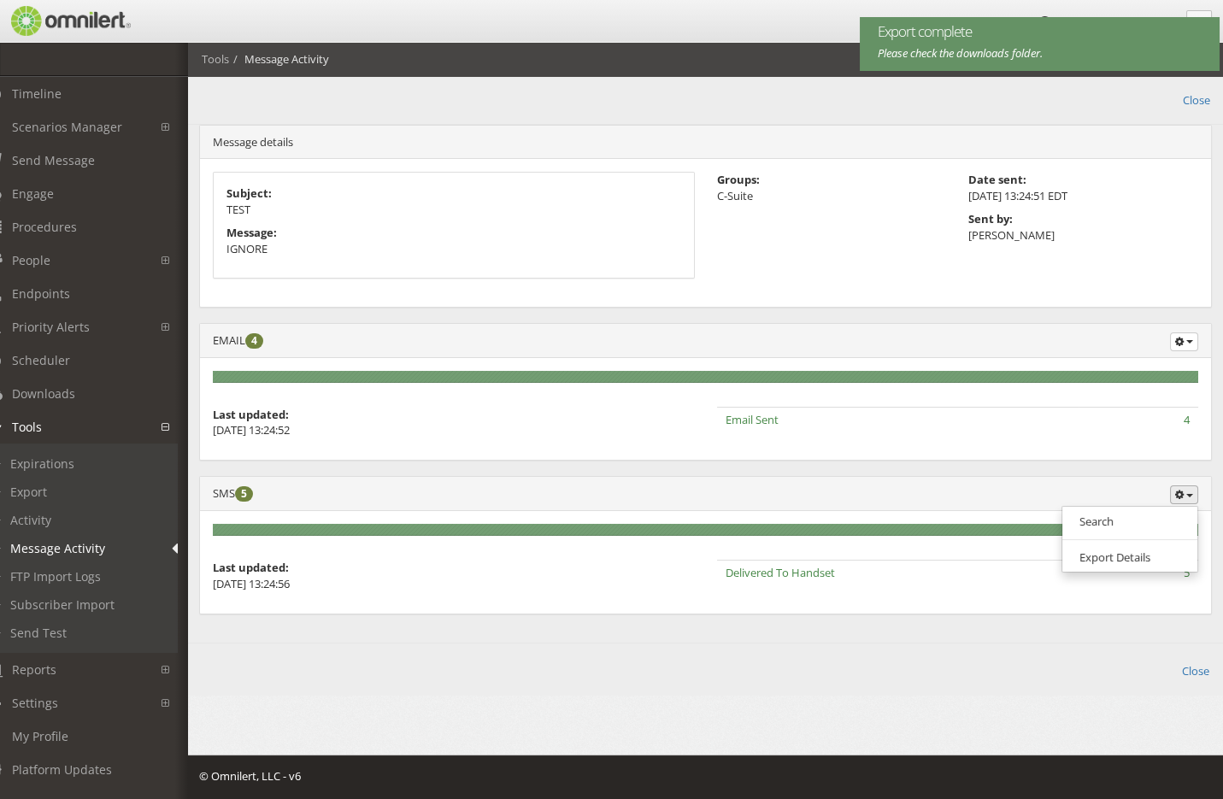
click at [551, 342] on div "EMAIL 4 Search Export details" at bounding box center [705, 341] width 1011 height 34
click at [270, 402] on div "100% complete (success) 0% complete (warning) 0% complete (danger) Last updated…" at bounding box center [705, 409] width 1011 height 103
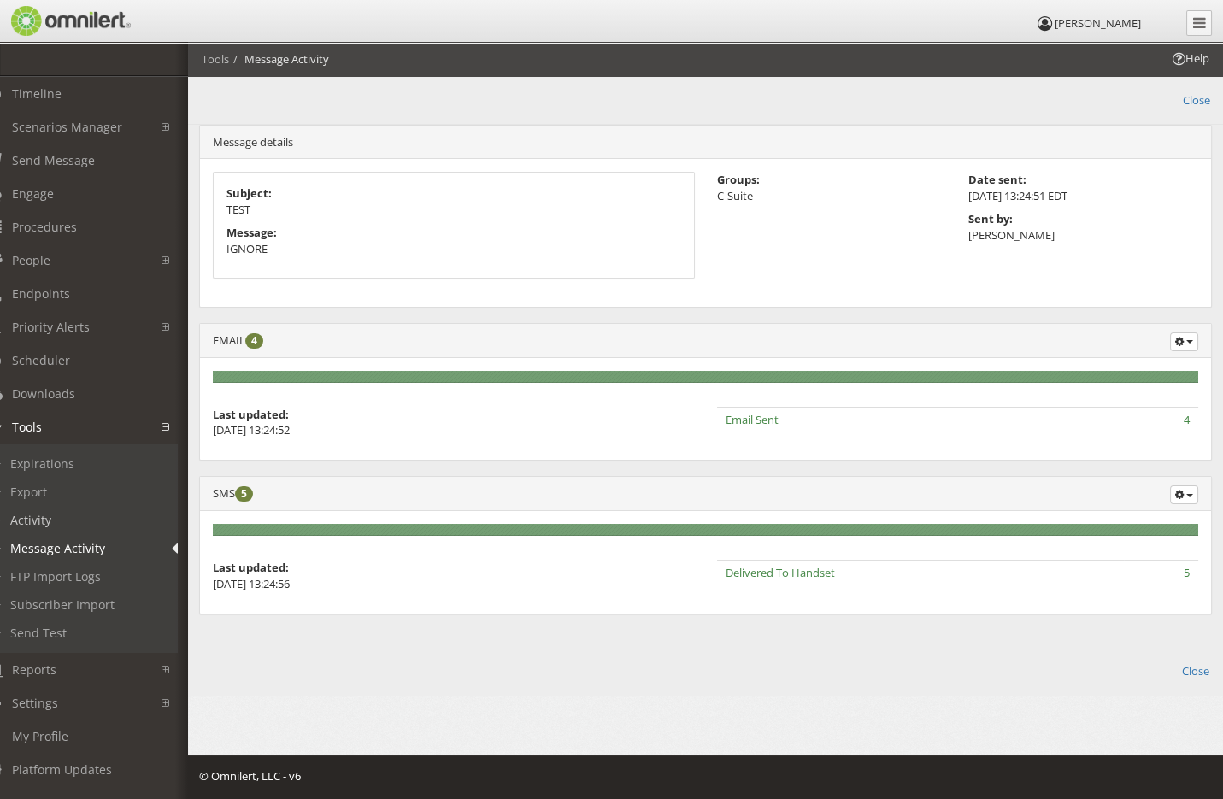
click at [36, 521] on link "Activity" at bounding box center [75, 520] width 203 height 28
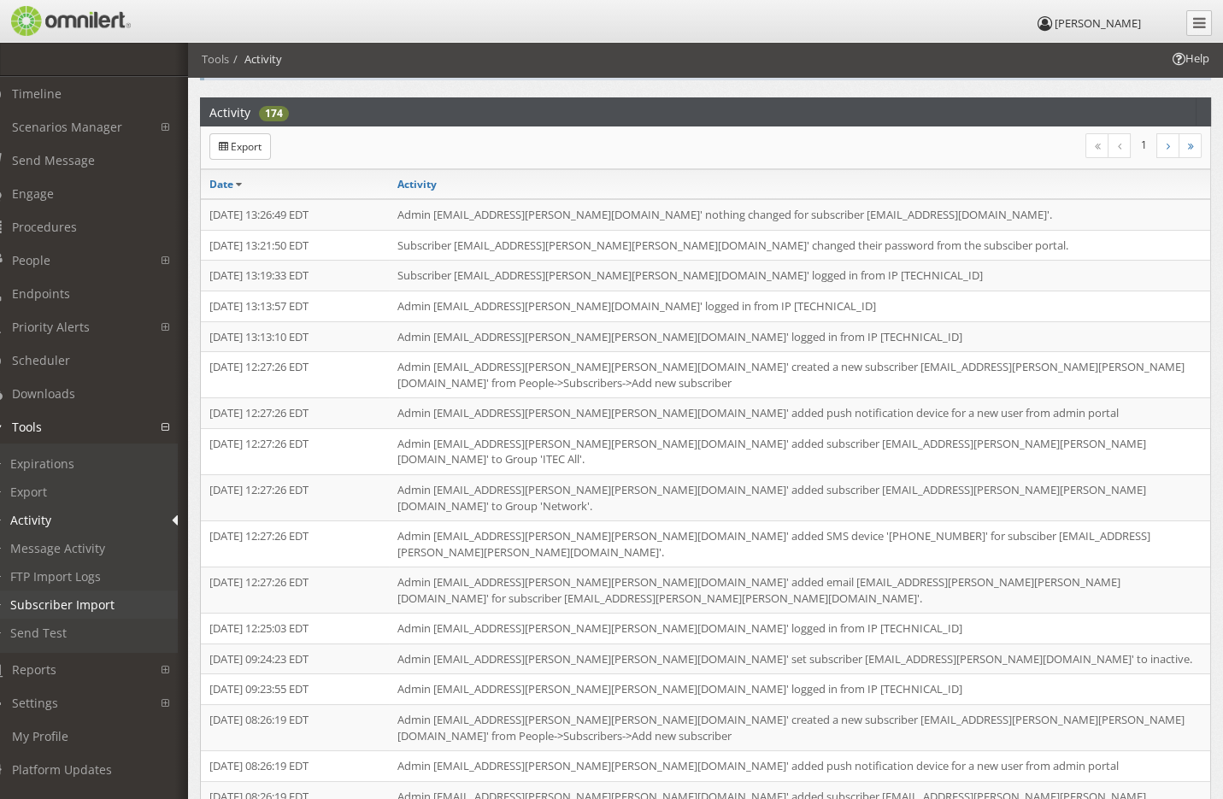
scroll to position [0, 26]
click at [45, 550] on link "Message Activity" at bounding box center [75, 548] width 203 height 28
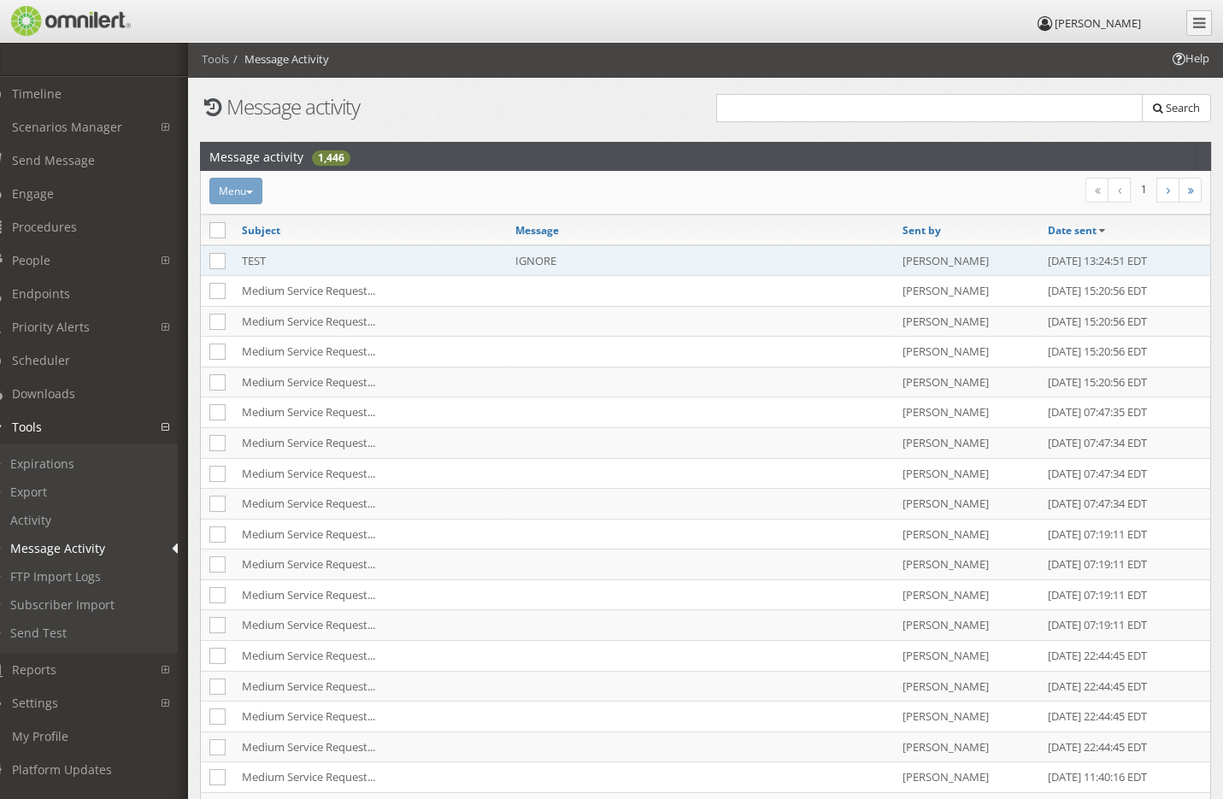
click at [255, 257] on td "TEST" at bounding box center [369, 260] width 273 height 31
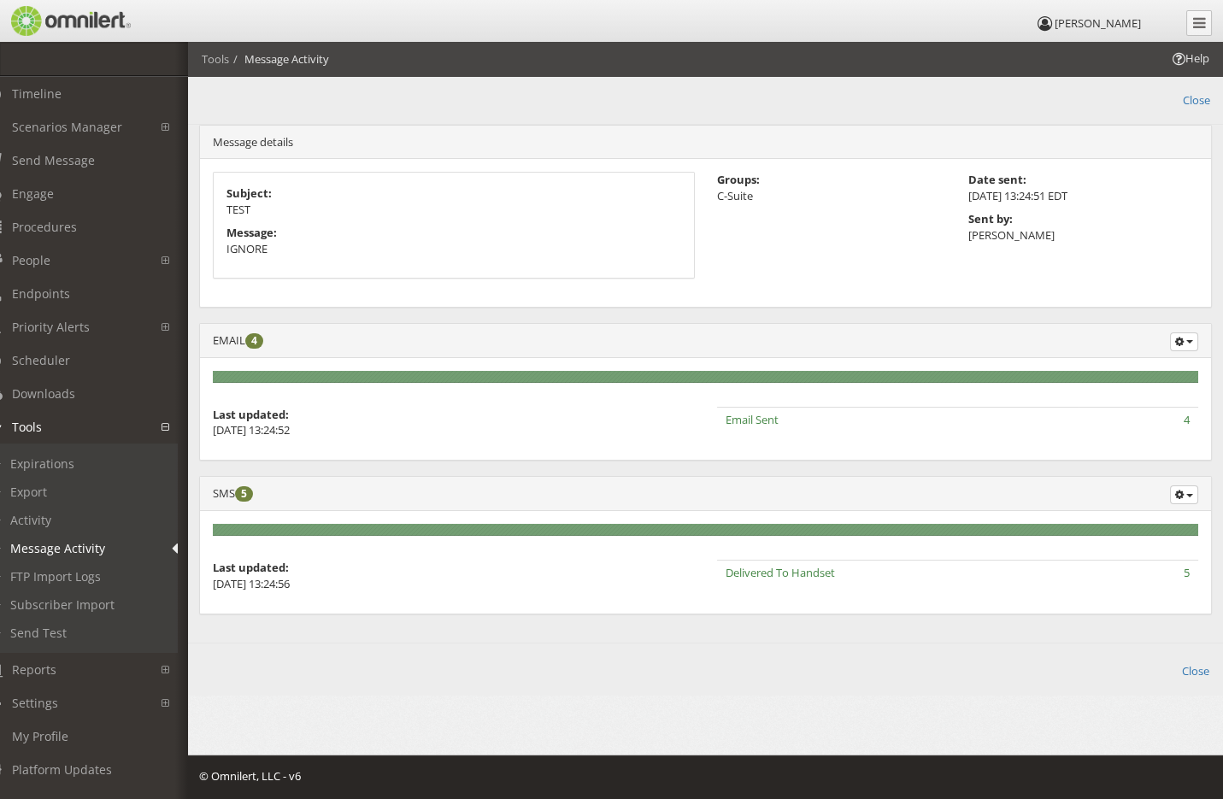
click at [743, 573] on span "Delivered To Handset" at bounding box center [779, 572] width 109 height 15
drag, startPoint x: 743, startPoint y: 573, endPoint x: 723, endPoint y: 574, distance: 20.5
click at [739, 573] on span "Delivered To Handset" at bounding box center [779, 572] width 109 height 15
drag, startPoint x: 723, startPoint y: 574, endPoint x: 244, endPoint y: 577, distance: 478.4
click at [244, 577] on p "[DATE] 13:24:56" at bounding box center [454, 584] width 482 height 16
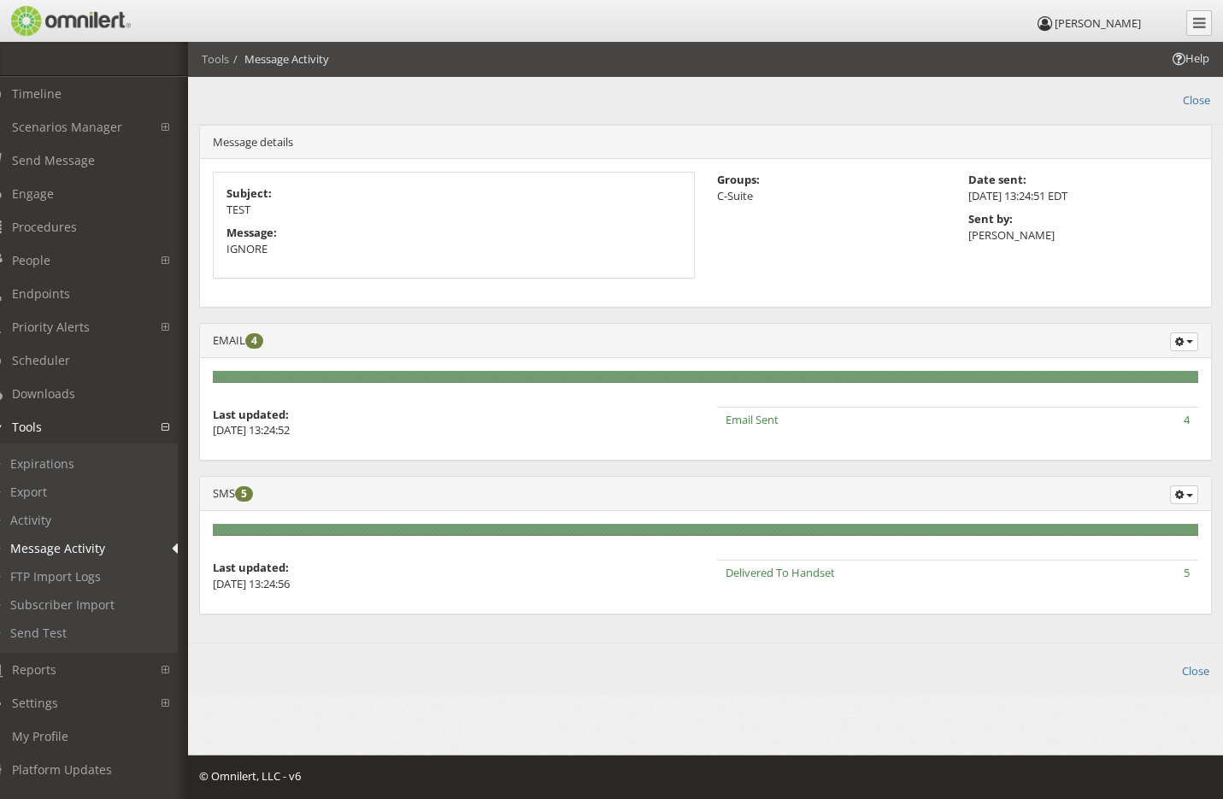
click at [273, 571] on strong "Last updated:" at bounding box center [251, 567] width 76 height 15
click at [273, 97] on h4 at bounding box center [705, 100] width 1009 height 22
